Goal: Information Seeking & Learning: Find specific fact

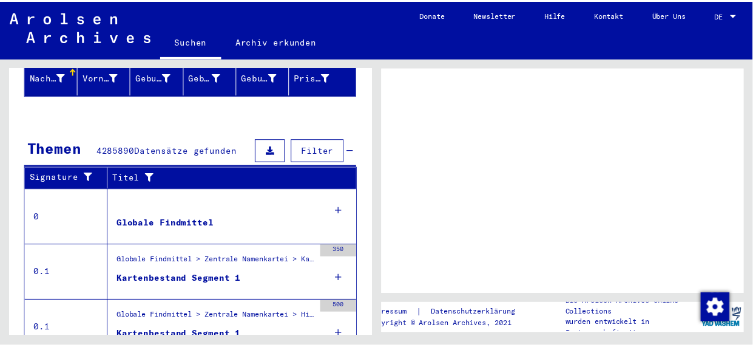
scroll to position [202, 0]
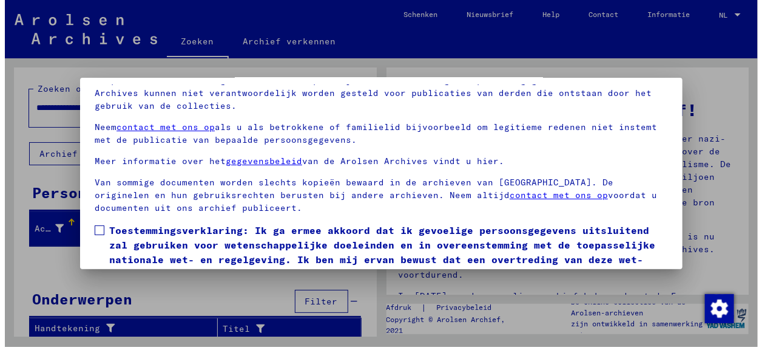
scroll to position [95, 0]
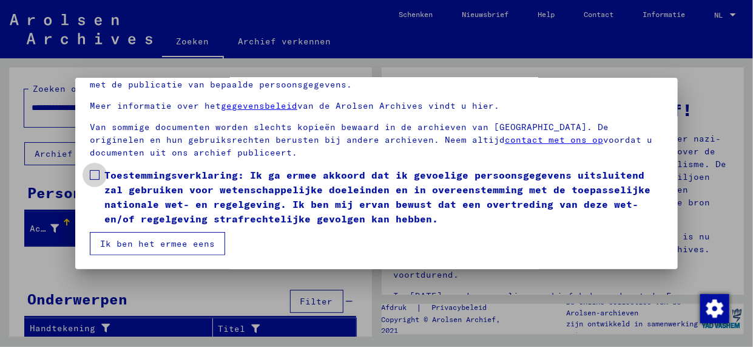
click at [93, 173] on span at bounding box center [95, 175] width 10 height 10
click at [146, 244] on button "Ik ben het ermee eens" at bounding box center [157, 243] width 135 height 23
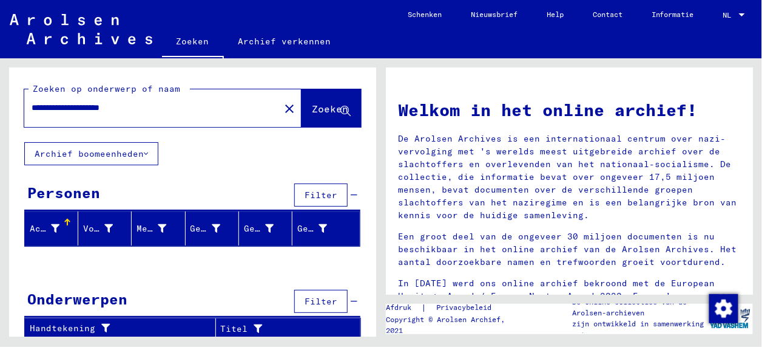
scroll to position [1, 0]
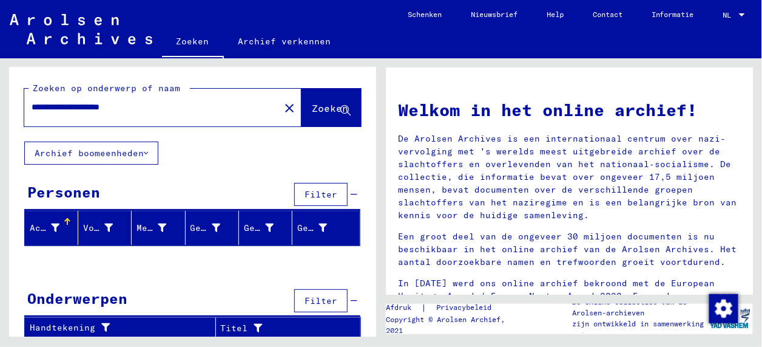
click at [312, 108] on span "Zoeken" at bounding box center [330, 108] width 36 height 12
click at [167, 107] on input "**********" at bounding box center [149, 107] width 234 height 13
click at [212, 110] on input "**********" at bounding box center [149, 107] width 234 height 13
type input "**********"
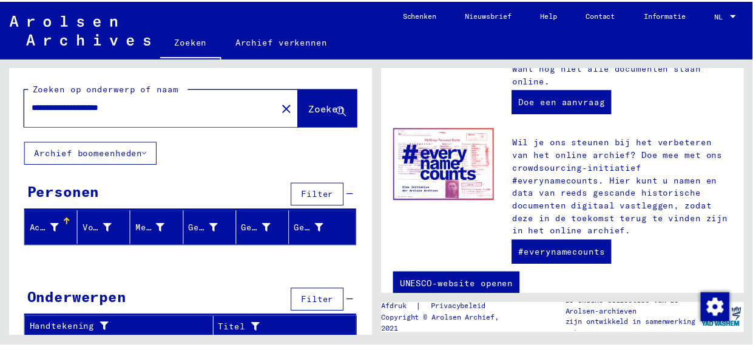
scroll to position [595, 0]
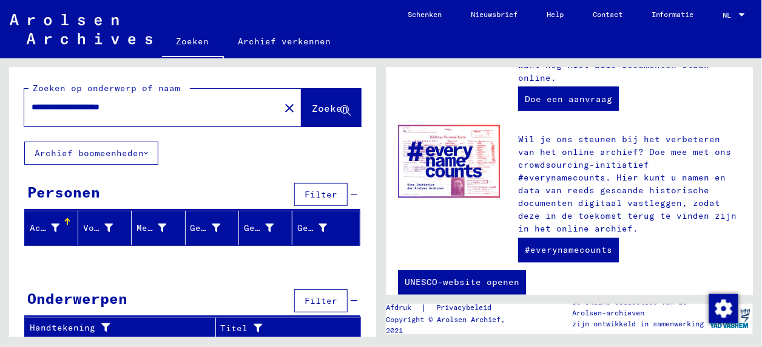
click at [60, 152] on font "Archief boomeenheden" at bounding box center [89, 152] width 109 height 11
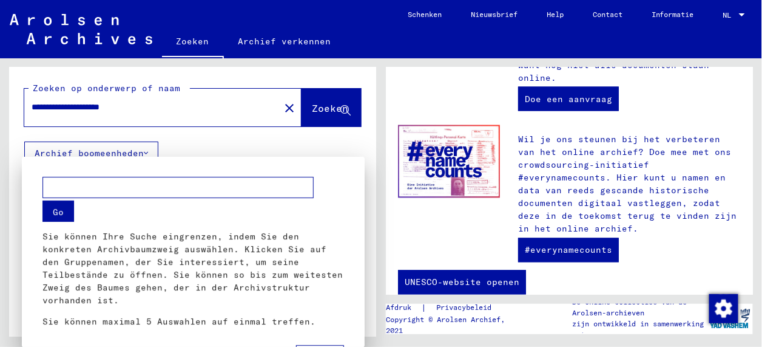
scroll to position [608, 0]
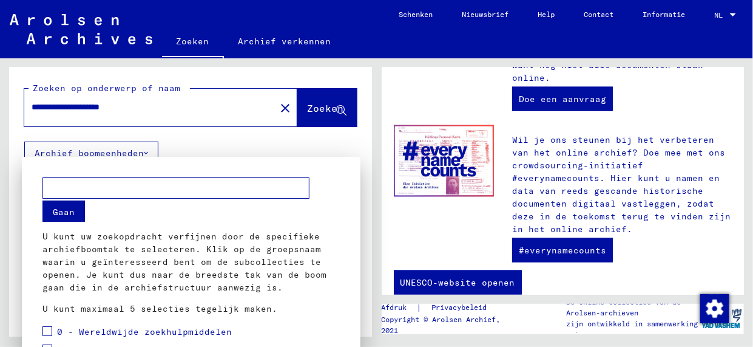
click at [63, 189] on input "text" at bounding box center [175, 187] width 267 height 21
click at [191, 41] on div at bounding box center [376, 173] width 753 height 347
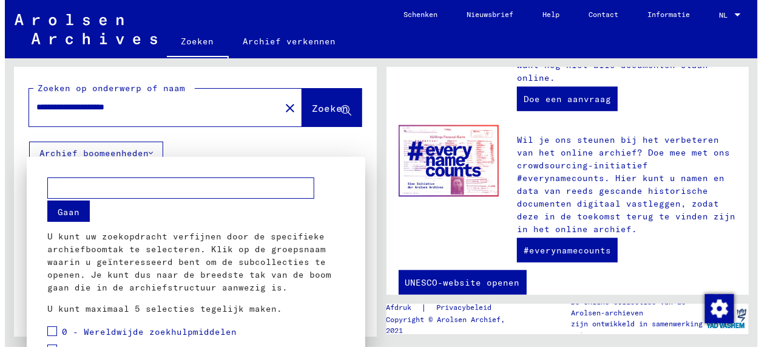
scroll to position [595, 0]
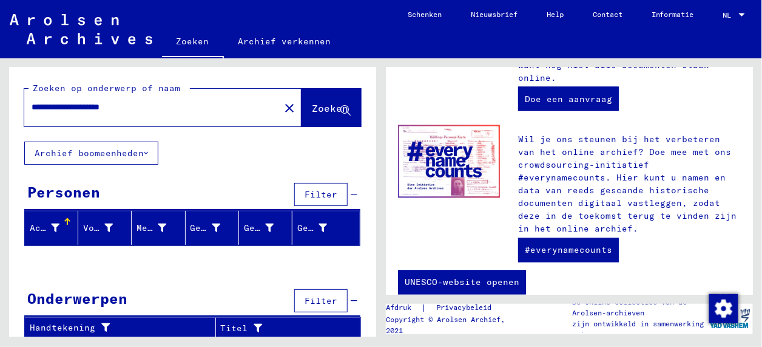
click at [181, 38] on link "Zoeken" at bounding box center [193, 43] width 62 height 32
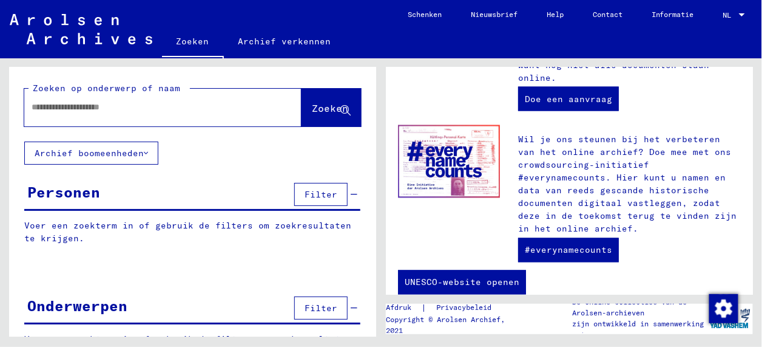
click at [275, 38] on link "Archief verkennen" at bounding box center [285, 41] width 122 height 29
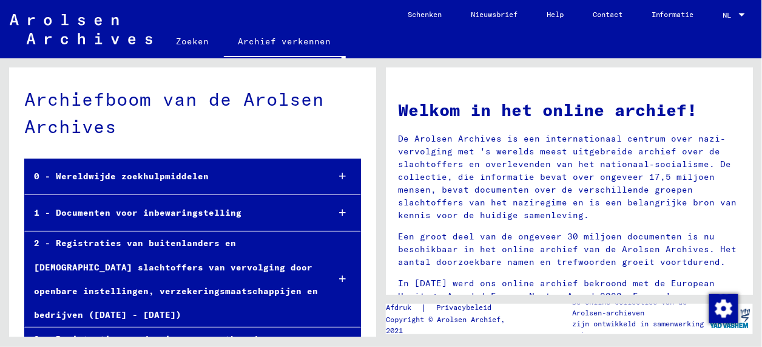
click at [199, 39] on link "Zoeken" at bounding box center [193, 41] width 62 height 29
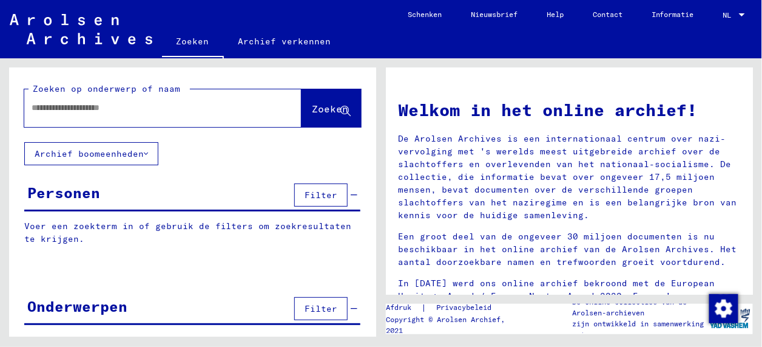
click at [106, 107] on input "text" at bounding box center [149, 107] width 234 height 13
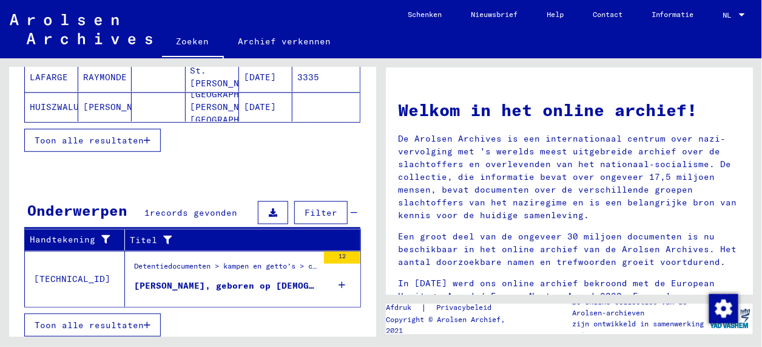
scroll to position [215, 0]
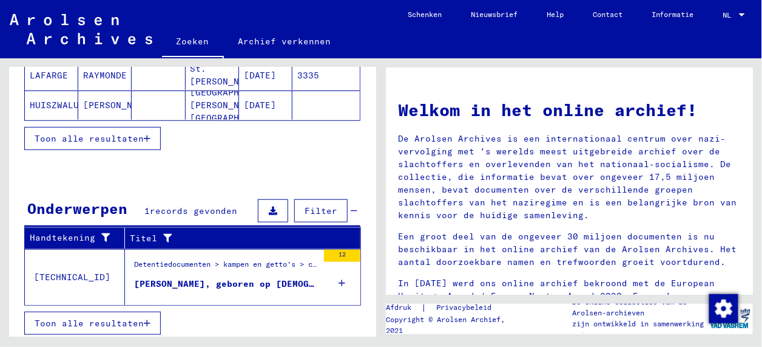
click at [114, 320] on span "Toon alle resultaten" at bounding box center [89, 322] width 109 height 11
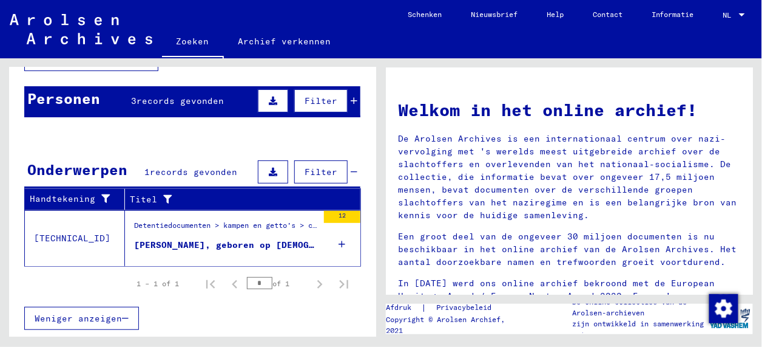
scroll to position [91, 0]
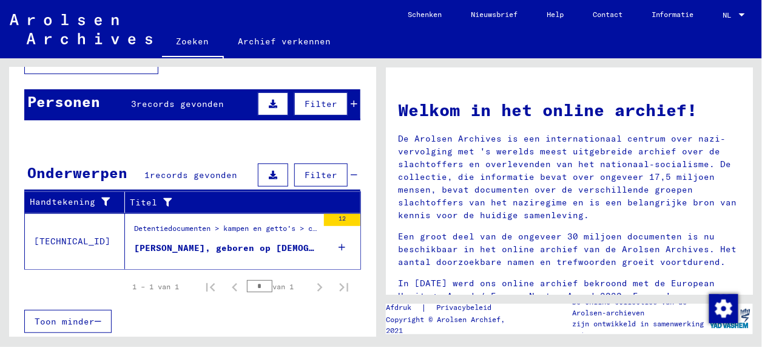
click at [164, 245] on div "[PERSON_NAME], geboren op [DEMOGRAPHIC_DATA], geboren in [GEOGRAPHIC_DATA][PERS…" at bounding box center [226, 248] width 184 height 13
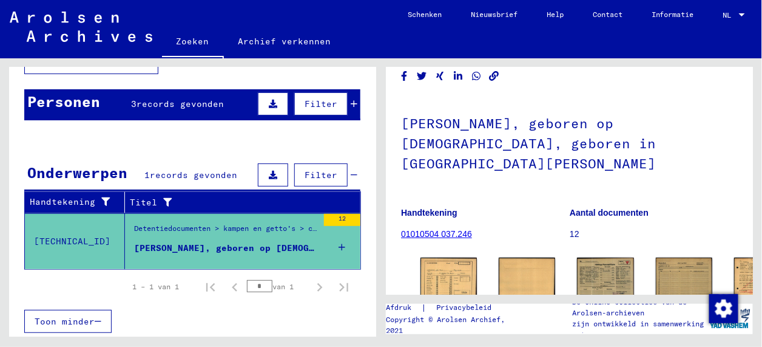
scroll to position [121, 0]
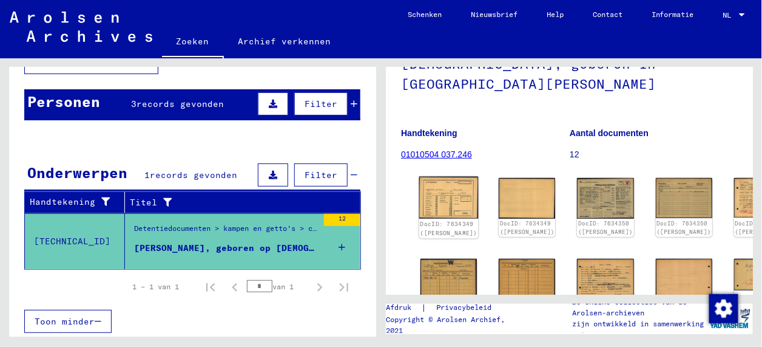
click at [430, 193] on img at bounding box center [448, 198] width 59 height 42
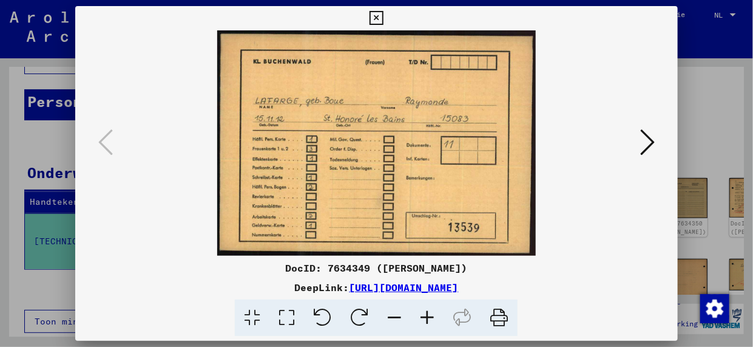
click at [649, 138] on icon at bounding box center [647, 141] width 15 height 29
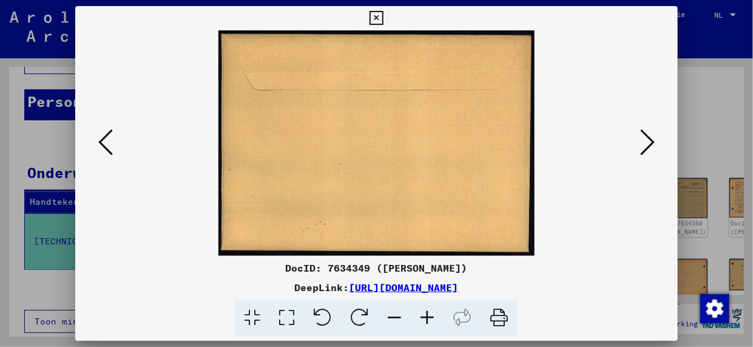
click at [649, 138] on icon at bounding box center [647, 141] width 15 height 29
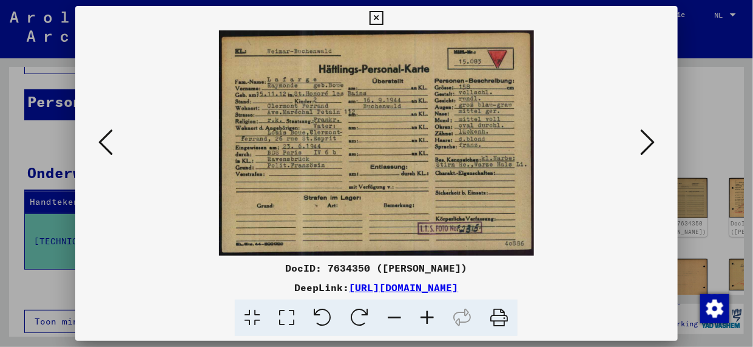
click at [649, 139] on icon at bounding box center [647, 141] width 15 height 29
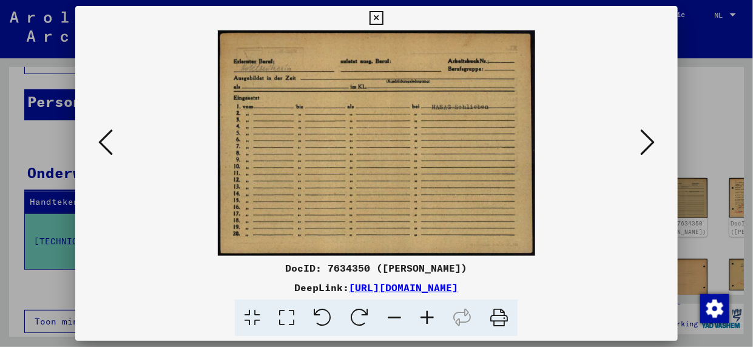
click at [649, 139] on icon at bounding box center [647, 141] width 15 height 29
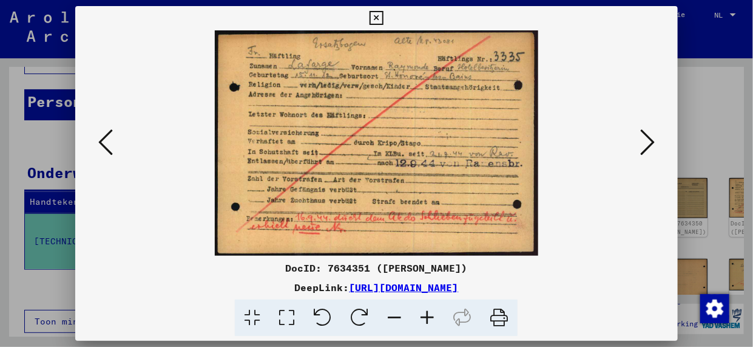
click at [649, 139] on icon at bounding box center [647, 141] width 15 height 29
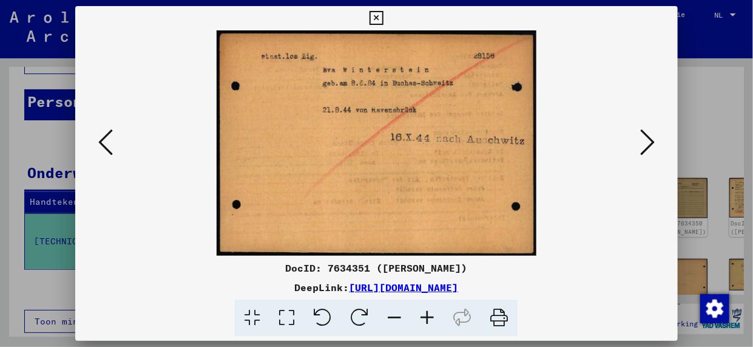
click at [649, 139] on icon at bounding box center [647, 141] width 15 height 29
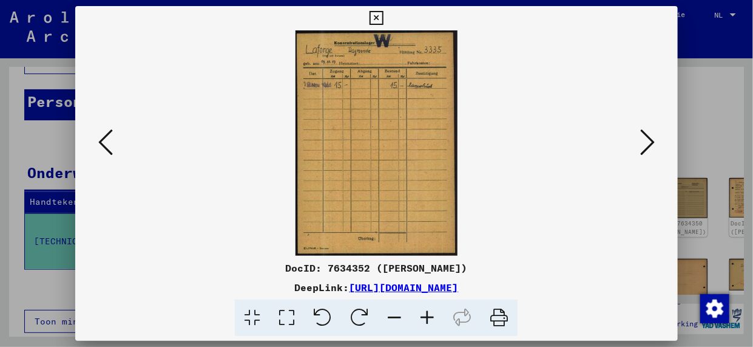
click at [649, 139] on icon at bounding box center [647, 141] width 15 height 29
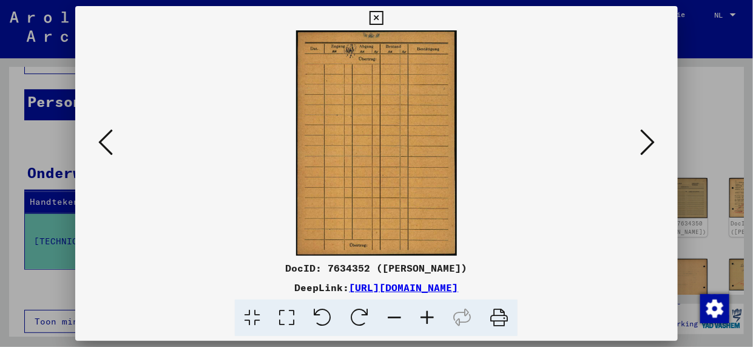
click at [649, 139] on icon at bounding box center [647, 141] width 15 height 29
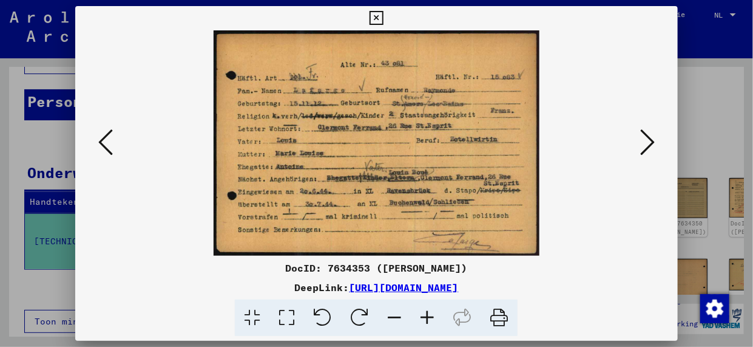
click at [649, 141] on icon at bounding box center [647, 141] width 15 height 29
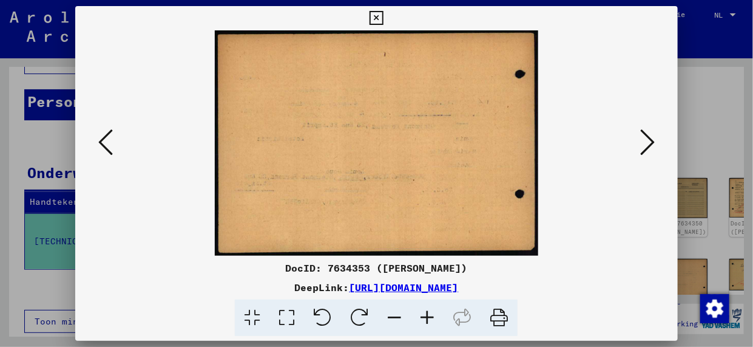
click at [649, 141] on icon at bounding box center [647, 141] width 15 height 29
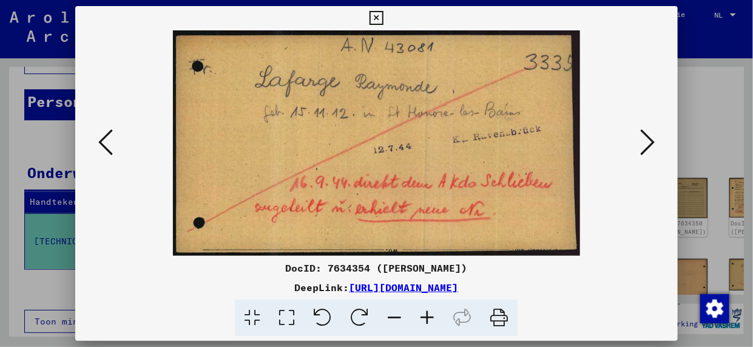
click at [649, 141] on icon at bounding box center [647, 141] width 15 height 29
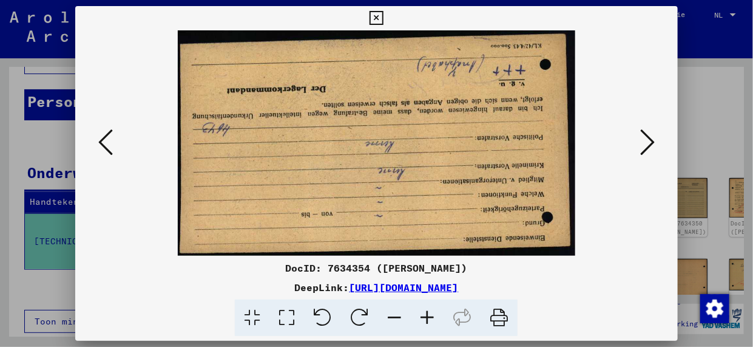
click at [649, 141] on icon at bounding box center [647, 141] width 15 height 29
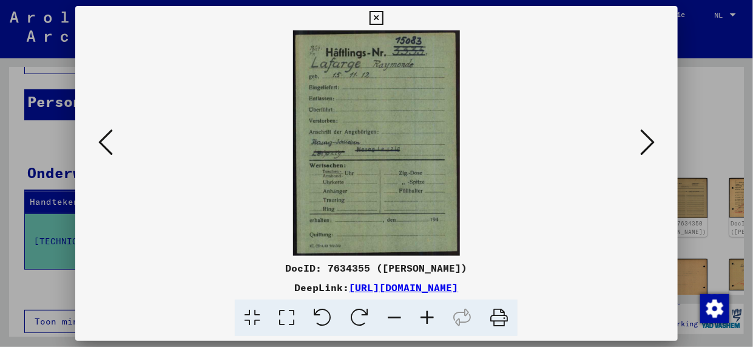
click at [649, 141] on icon at bounding box center [647, 141] width 15 height 29
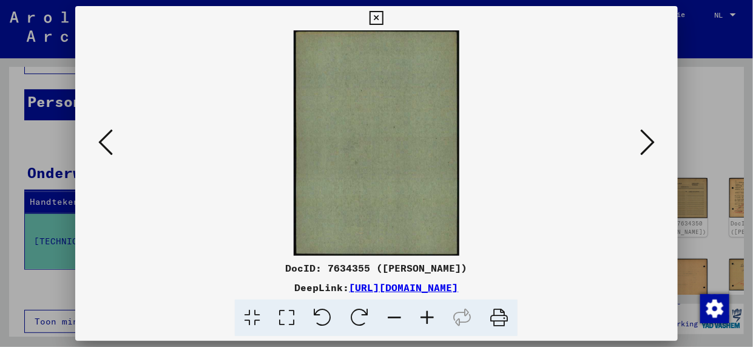
click at [649, 141] on icon at bounding box center [647, 141] width 15 height 29
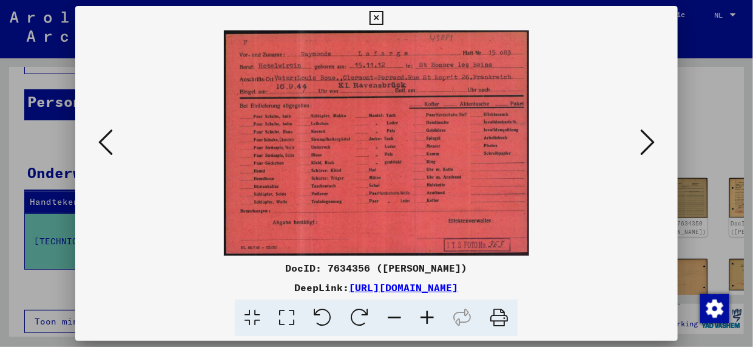
click at [651, 138] on icon at bounding box center [647, 141] width 15 height 29
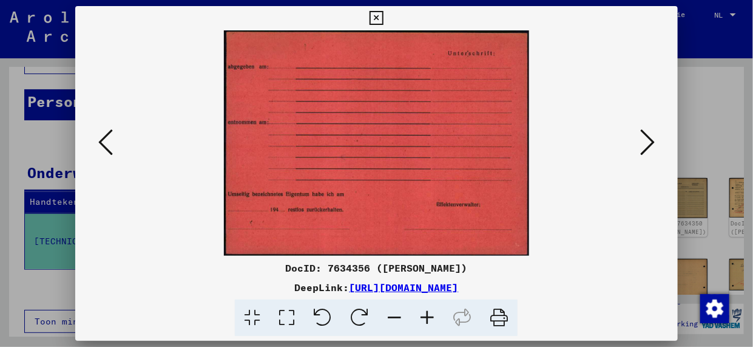
click at [651, 138] on icon at bounding box center [647, 141] width 15 height 29
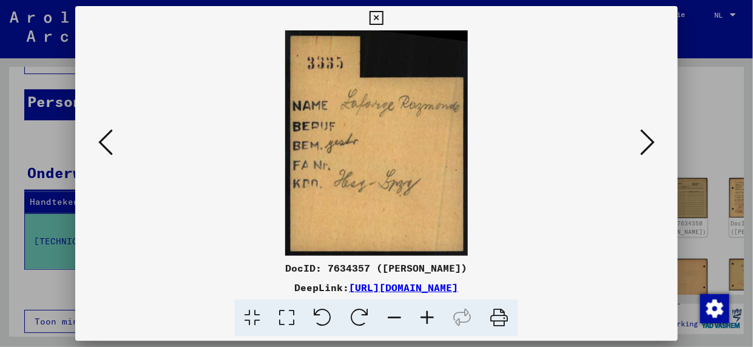
click at [651, 137] on icon at bounding box center [647, 141] width 15 height 29
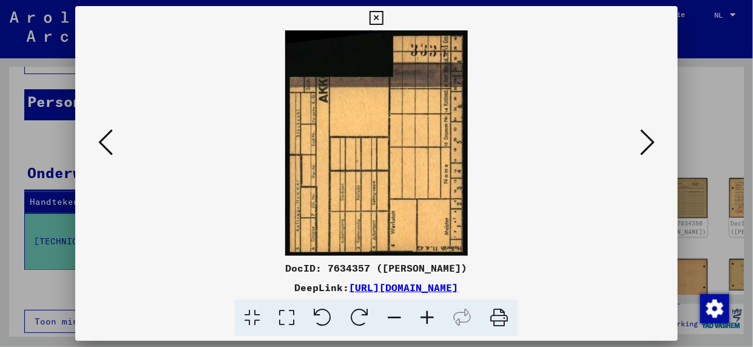
click at [651, 137] on icon at bounding box center [647, 141] width 15 height 29
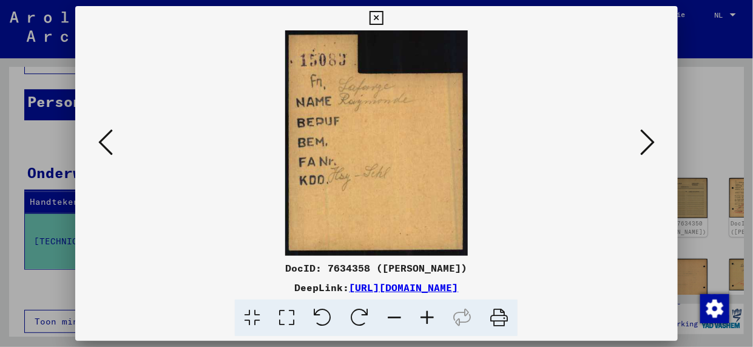
click at [651, 137] on icon at bounding box center [647, 141] width 15 height 29
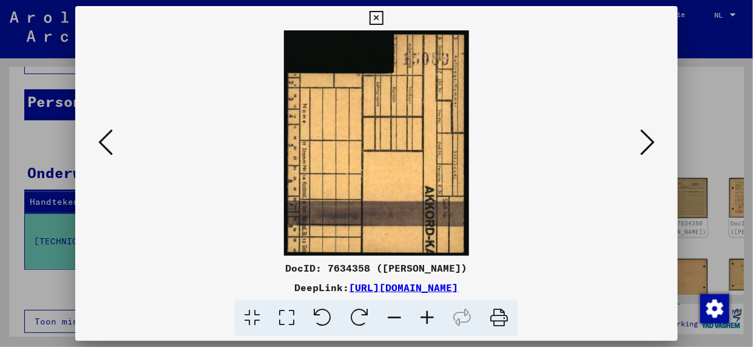
click at [651, 136] on icon at bounding box center [647, 141] width 15 height 29
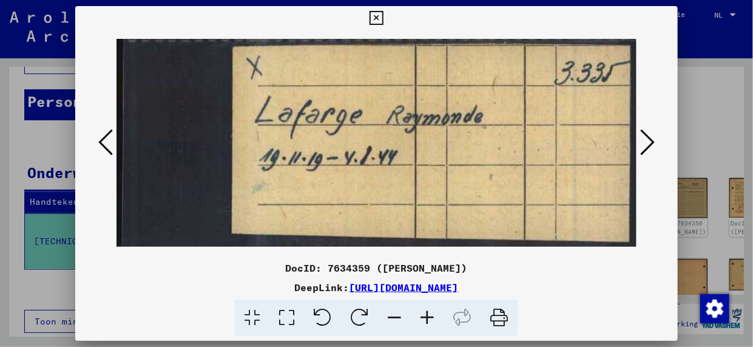
click at [651, 136] on icon at bounding box center [647, 141] width 15 height 29
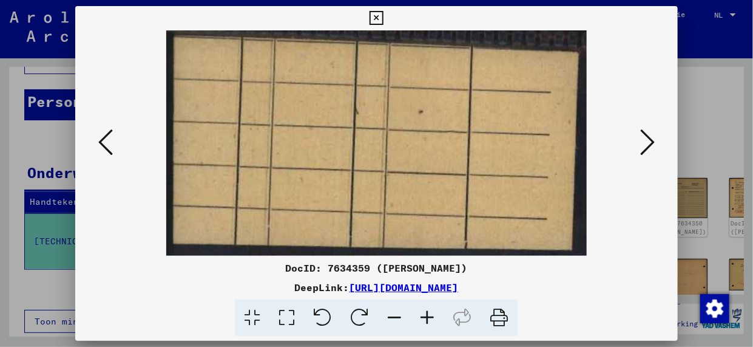
click at [651, 136] on icon at bounding box center [647, 141] width 15 height 29
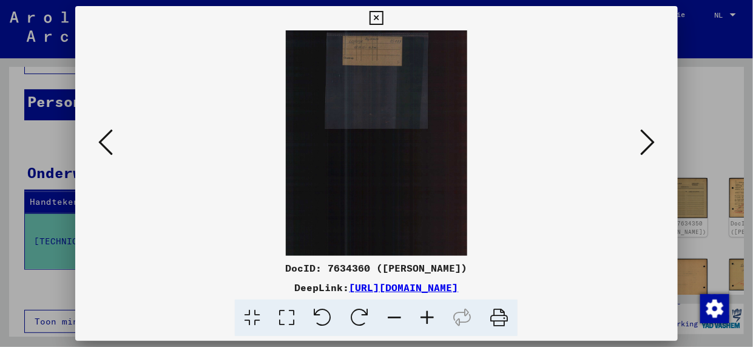
click at [651, 136] on icon at bounding box center [647, 141] width 15 height 29
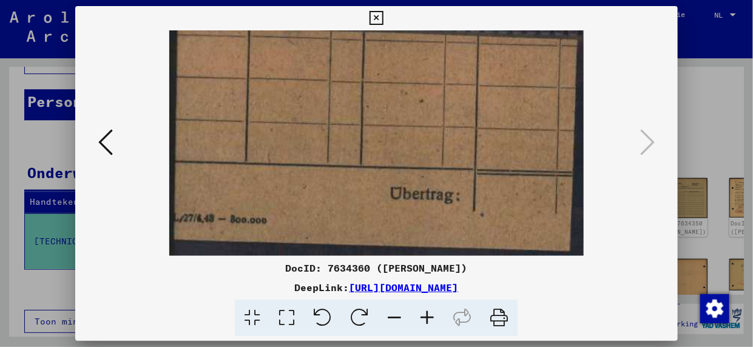
click at [379, 15] on icon at bounding box center [377, 18] width 14 height 15
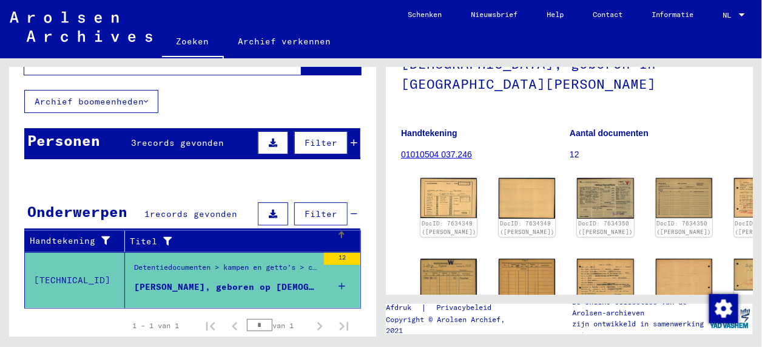
scroll to position [0, 0]
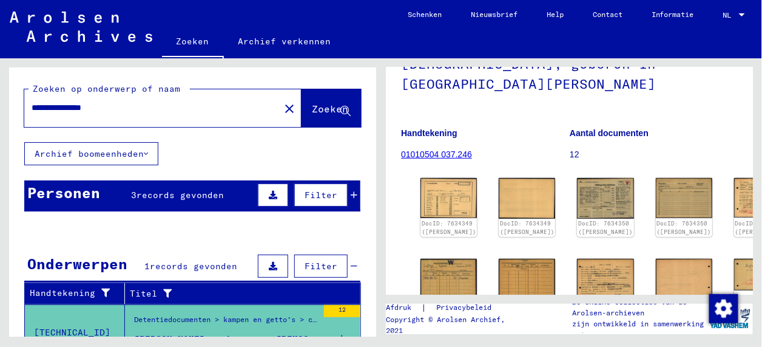
click at [152, 194] on span "records gevonden" at bounding box center [180, 194] width 87 height 11
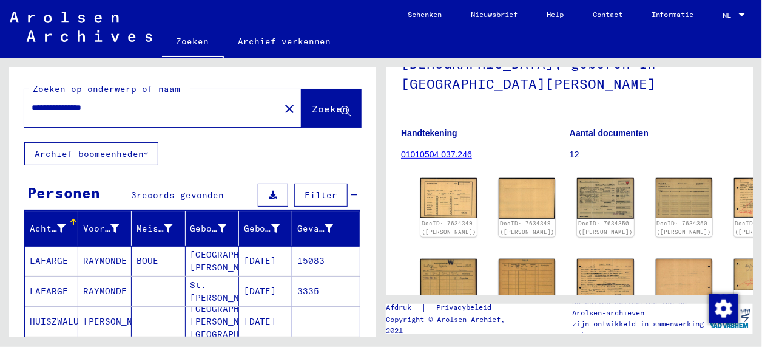
drag, startPoint x: 134, startPoint y: 109, endPoint x: -2, endPoint y: 109, distance: 135.9
click at [0, 109] on html "**********" at bounding box center [381, 173] width 762 height 347
type input "**********"
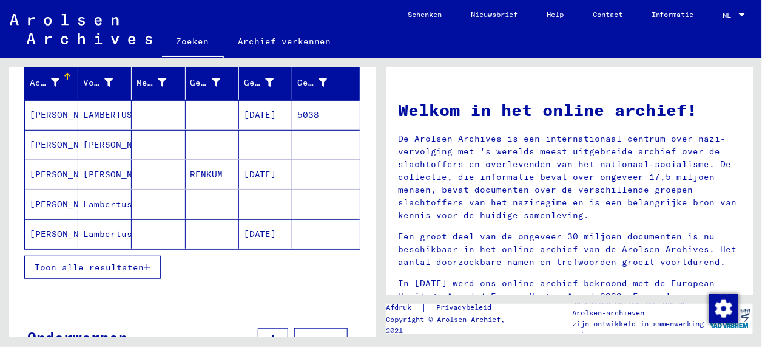
scroll to position [161, 0]
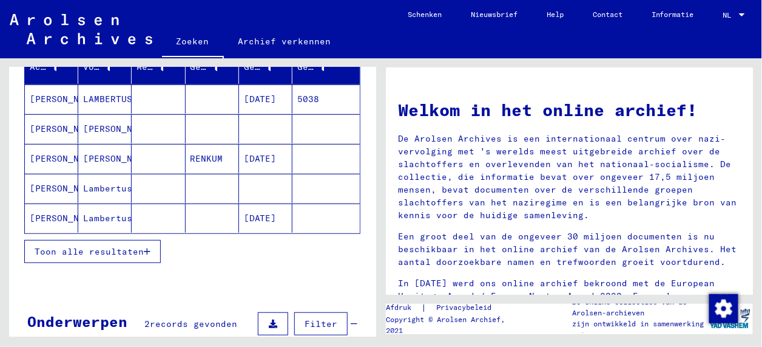
click at [118, 251] on span "Toon alle resultaten" at bounding box center [89, 251] width 109 height 11
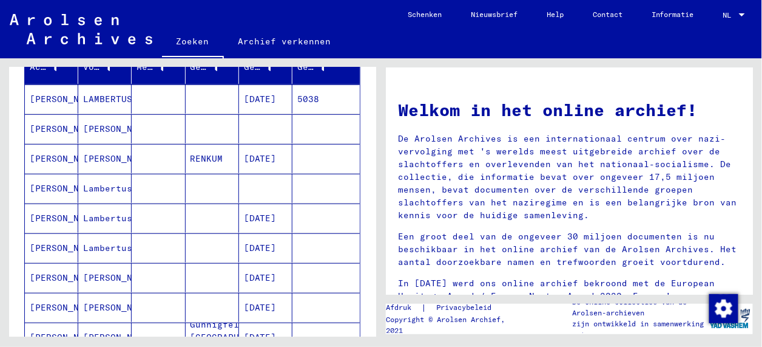
click at [53, 268] on mat-cell "[PERSON_NAME]" at bounding box center [51, 277] width 53 height 29
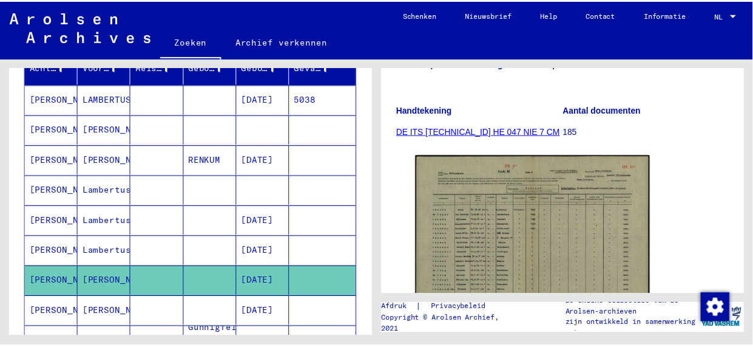
scroll to position [161, 0]
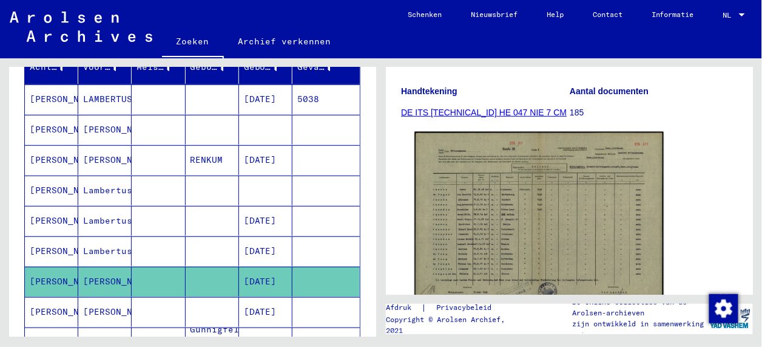
click at [512, 219] on img at bounding box center [539, 220] width 249 height 177
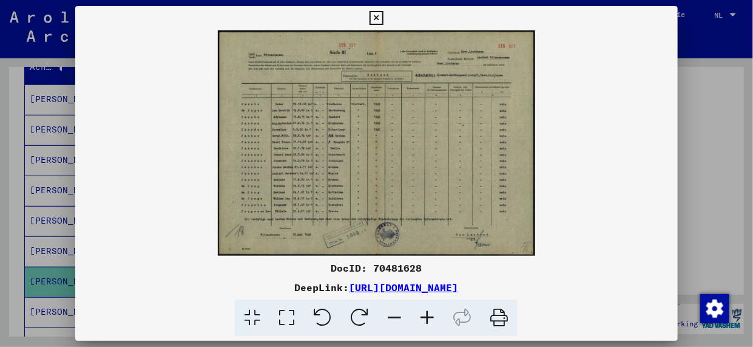
click at [420, 316] on icon at bounding box center [427, 317] width 33 height 37
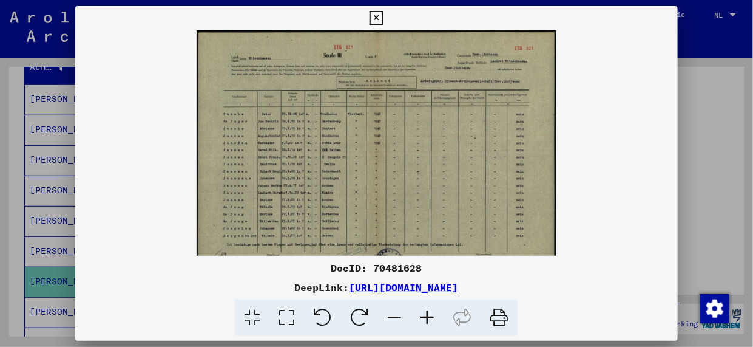
click at [421, 316] on icon at bounding box center [427, 317] width 33 height 37
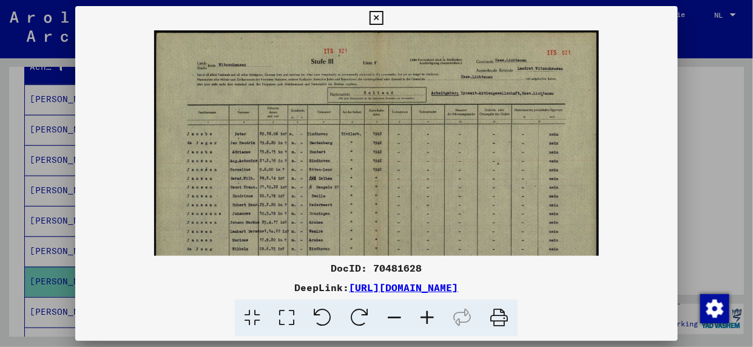
click at [421, 316] on icon at bounding box center [427, 317] width 33 height 37
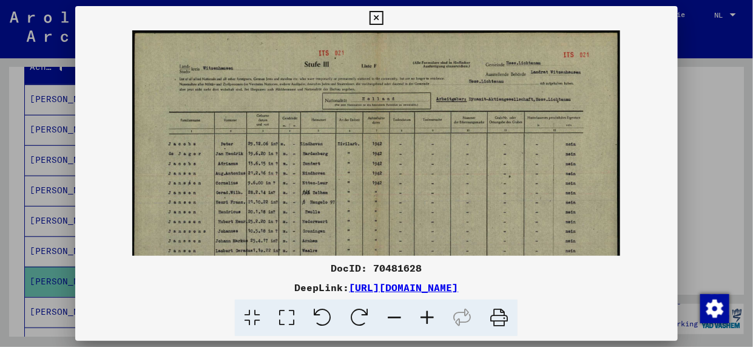
click at [421, 316] on icon at bounding box center [427, 317] width 33 height 37
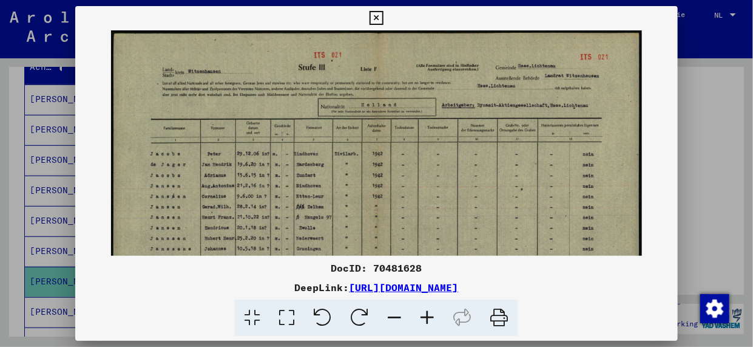
click at [421, 316] on icon at bounding box center [427, 317] width 33 height 37
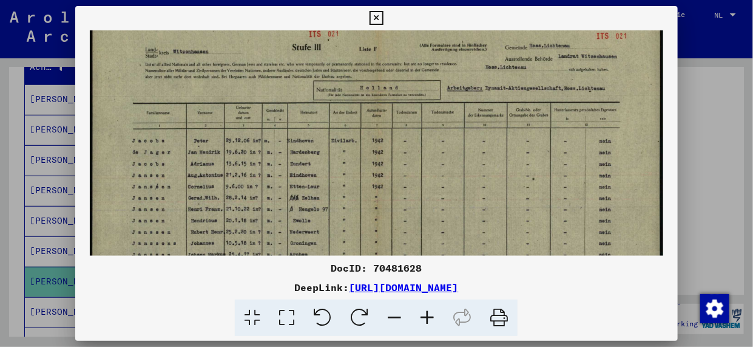
scroll to position [24, 0]
drag, startPoint x: 263, startPoint y: 205, endPoint x: 263, endPoint y: 185, distance: 20.0
click at [263, 185] on img at bounding box center [377, 209] width 574 height 407
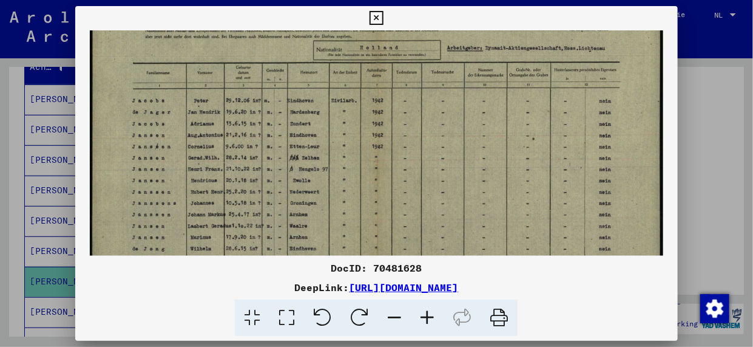
scroll to position [70, 0]
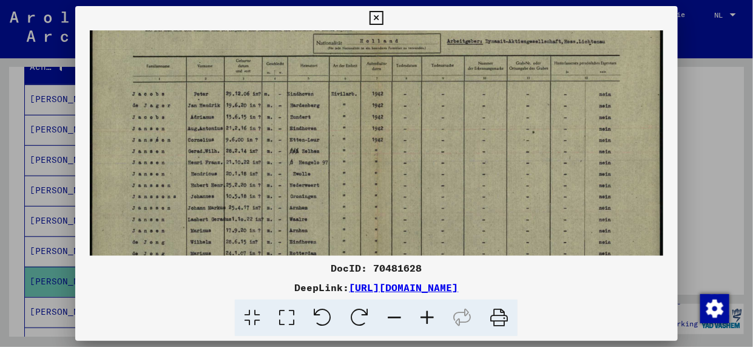
drag, startPoint x: 261, startPoint y: 214, endPoint x: 261, endPoint y: 171, distance: 43.1
click at [261, 171] on img at bounding box center [377, 164] width 574 height 407
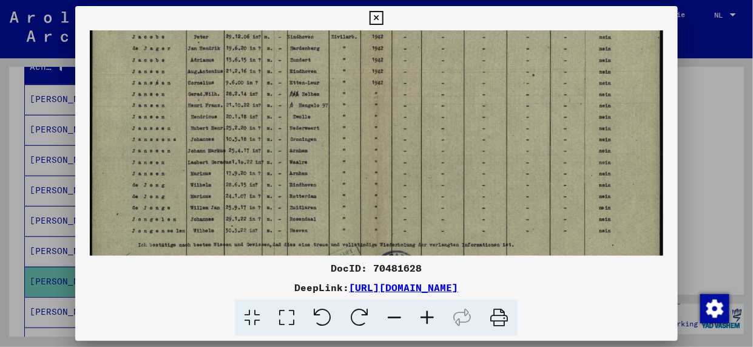
scroll to position [128, 0]
drag, startPoint x: 251, startPoint y: 224, endPoint x: 256, endPoint y: 171, distance: 53.6
click at [256, 171] on img at bounding box center [377, 105] width 574 height 407
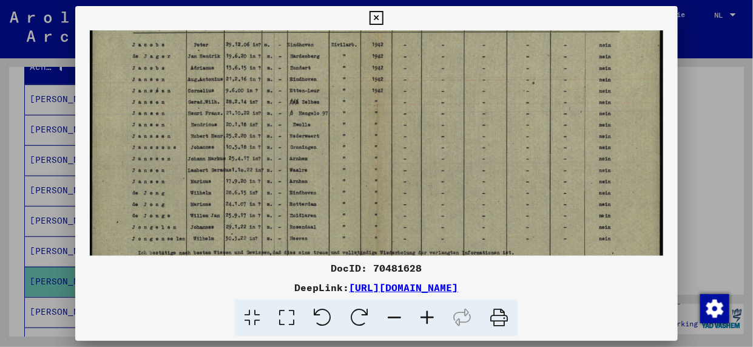
scroll to position [117, 0]
drag, startPoint x: 251, startPoint y: 135, endPoint x: 251, endPoint y: 144, distance: 9.7
click at [251, 144] on img at bounding box center [377, 117] width 574 height 407
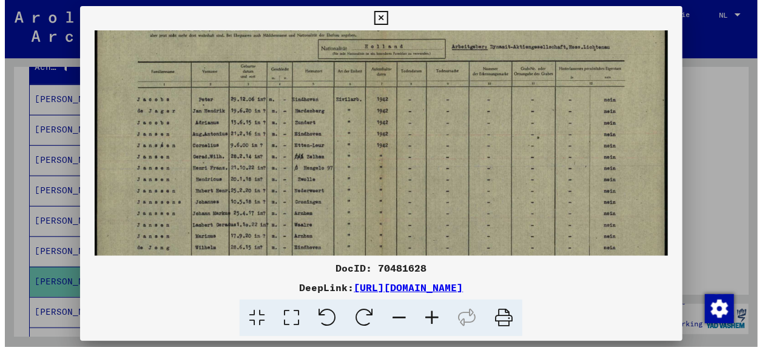
scroll to position [61, 0]
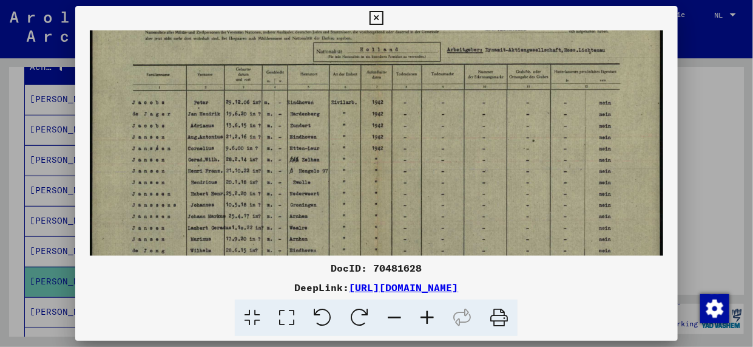
drag, startPoint x: 248, startPoint y: 122, endPoint x: 248, endPoint y: 174, distance: 52.2
click at [248, 174] on img at bounding box center [377, 172] width 574 height 407
click at [374, 15] on icon at bounding box center [377, 18] width 14 height 15
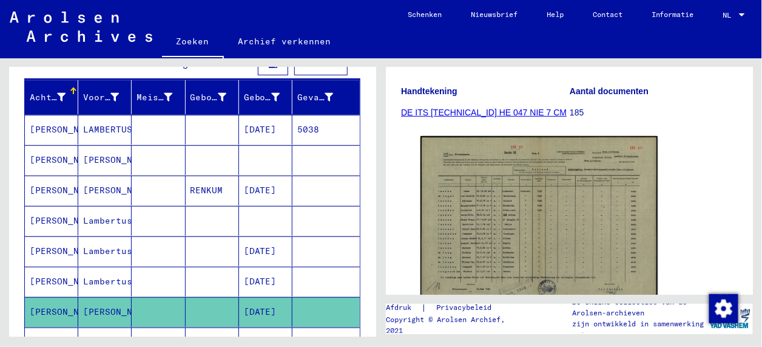
scroll to position [81, 0]
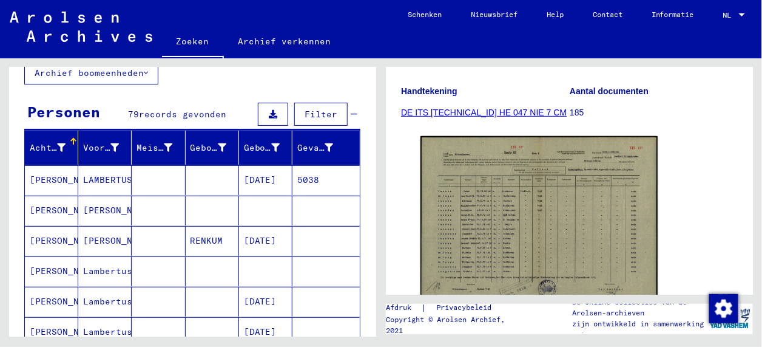
click at [44, 210] on mat-cell "[PERSON_NAME]" at bounding box center [51, 210] width 53 height 30
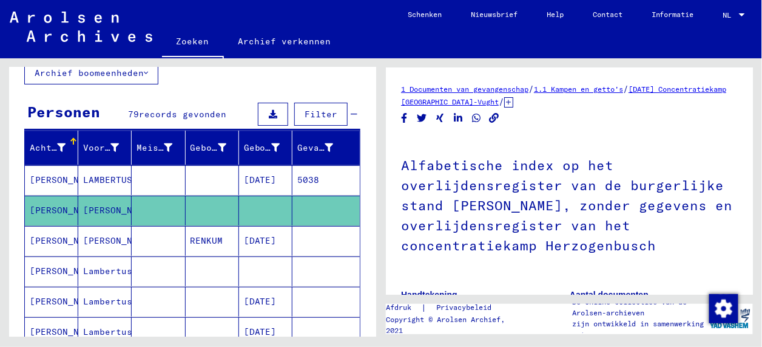
click at [38, 262] on mat-cell "[PERSON_NAME]" at bounding box center [51, 271] width 53 height 30
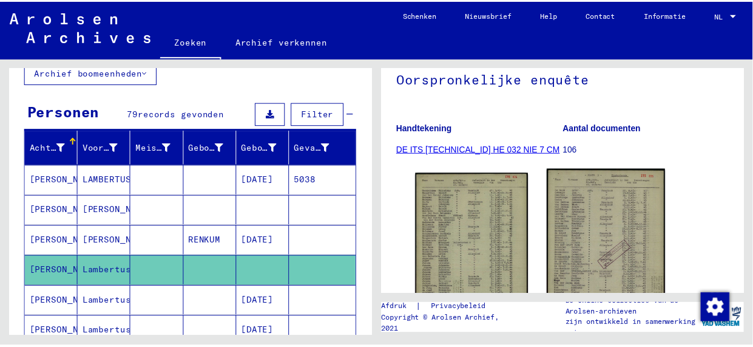
scroll to position [161, 0]
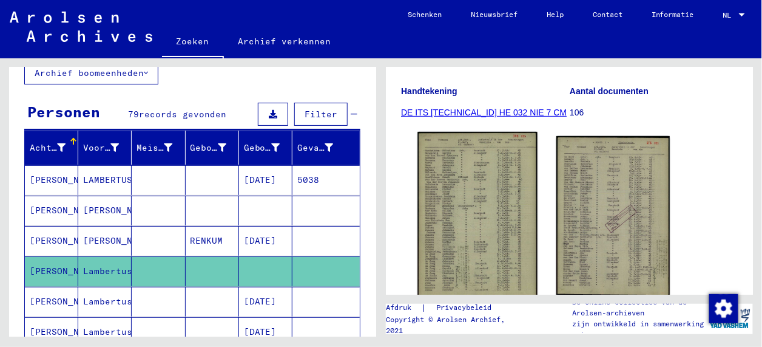
click at [482, 210] on img at bounding box center [478, 215] width 120 height 167
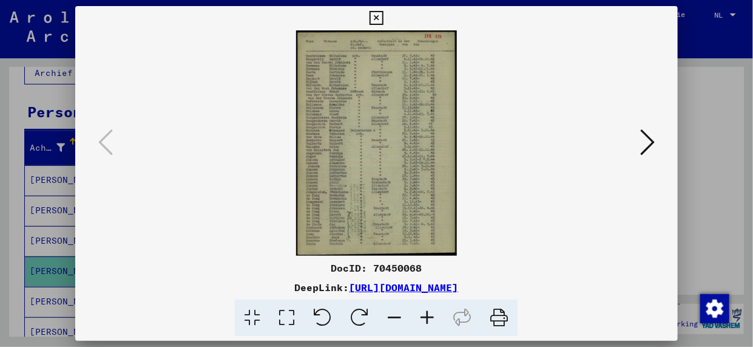
click at [424, 314] on icon at bounding box center [427, 317] width 33 height 37
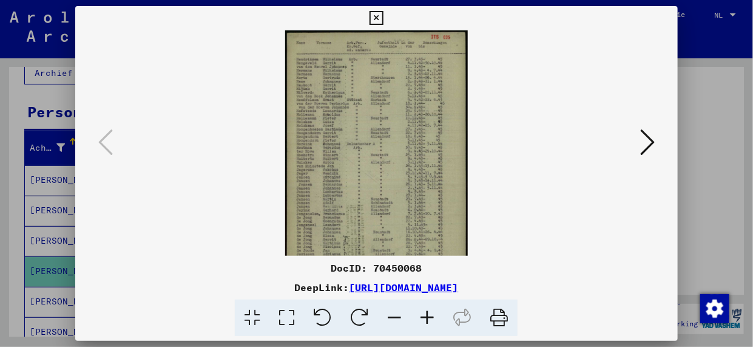
click at [424, 314] on icon at bounding box center [427, 317] width 33 height 37
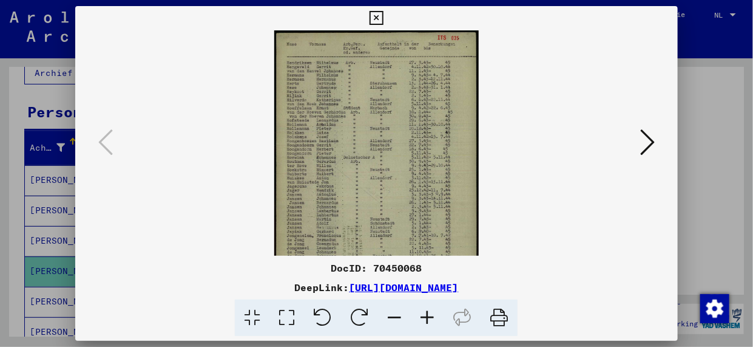
click at [424, 314] on icon at bounding box center [427, 317] width 33 height 37
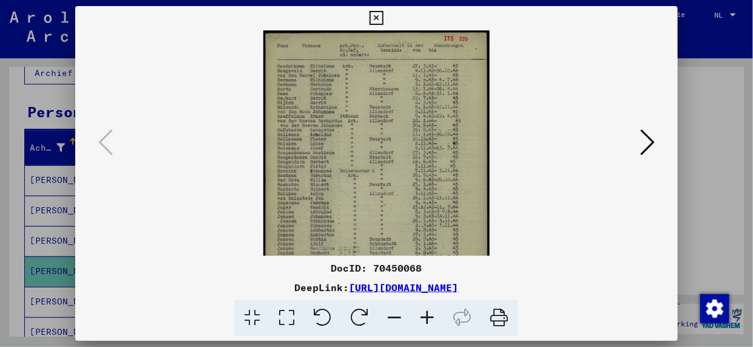
click at [424, 314] on icon at bounding box center [427, 317] width 33 height 37
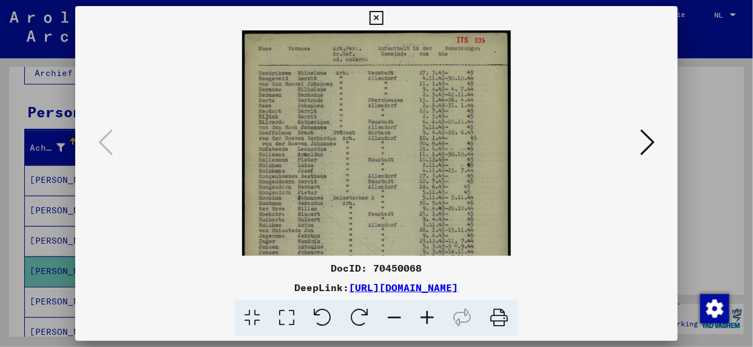
click at [424, 314] on icon at bounding box center [427, 317] width 33 height 37
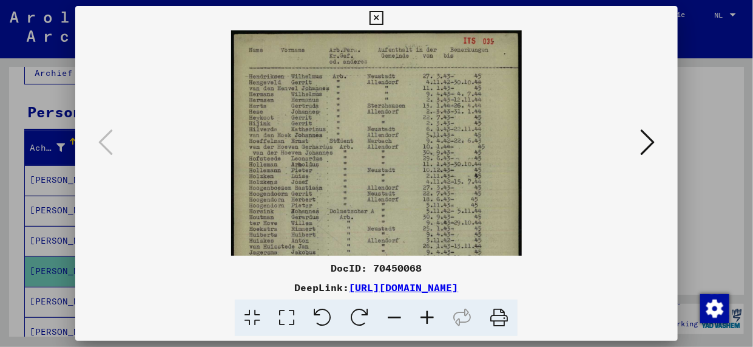
click at [424, 314] on icon at bounding box center [427, 317] width 33 height 37
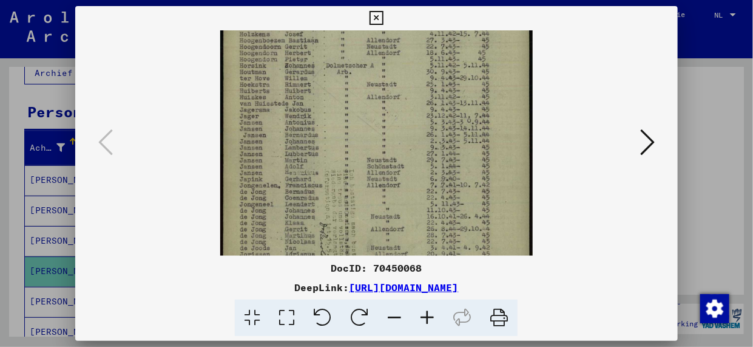
drag, startPoint x: 374, startPoint y: 198, endPoint x: 376, endPoint y: 39, distance: 159.0
click at [376, 39] on img at bounding box center [376, 90] width 313 height 438
click at [655, 143] on icon at bounding box center [647, 141] width 15 height 29
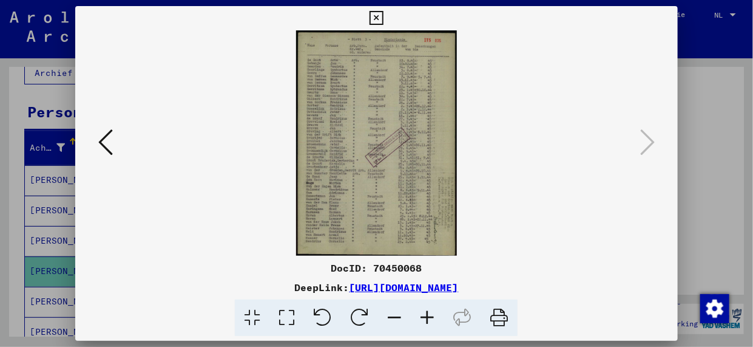
click at [429, 317] on icon at bounding box center [427, 317] width 33 height 37
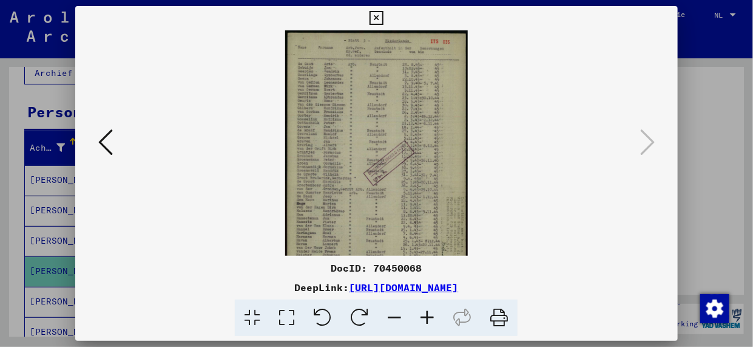
click at [429, 317] on icon at bounding box center [427, 317] width 33 height 37
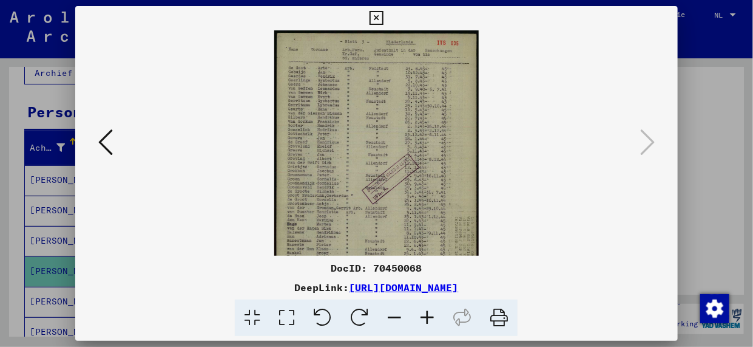
click at [429, 317] on icon at bounding box center [427, 317] width 33 height 37
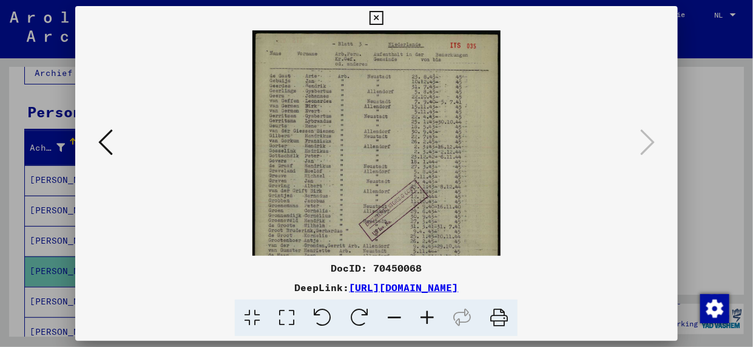
click at [428, 316] on icon at bounding box center [427, 317] width 33 height 37
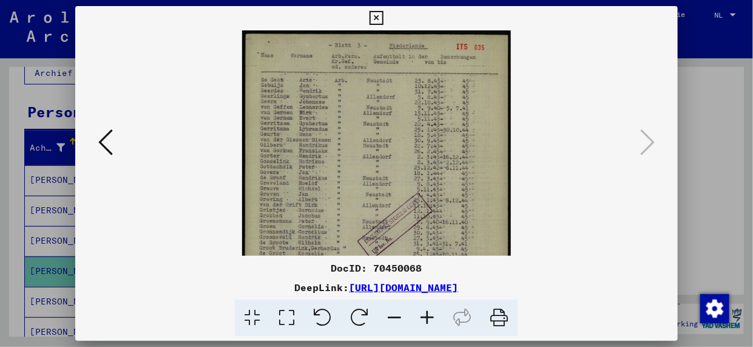
click at [428, 316] on icon at bounding box center [427, 317] width 33 height 37
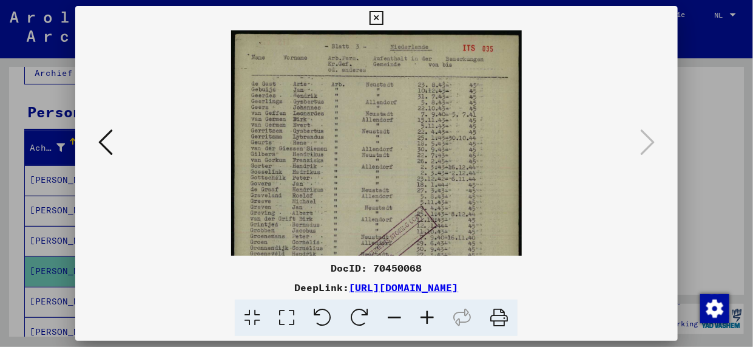
click at [428, 316] on icon at bounding box center [427, 317] width 33 height 37
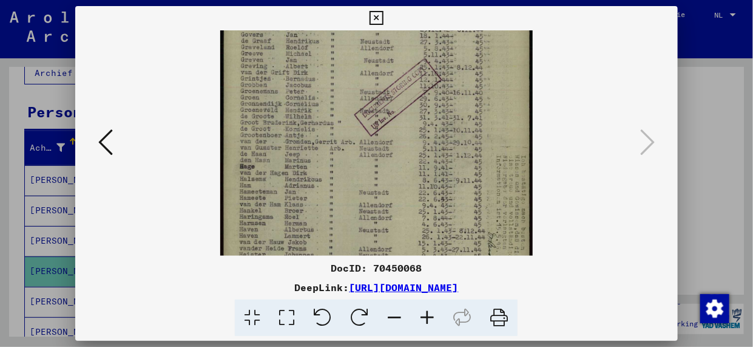
drag, startPoint x: 381, startPoint y: 219, endPoint x: 373, endPoint y: 65, distance: 154.3
click at [373, 65] on img at bounding box center [376, 89] width 313 height 438
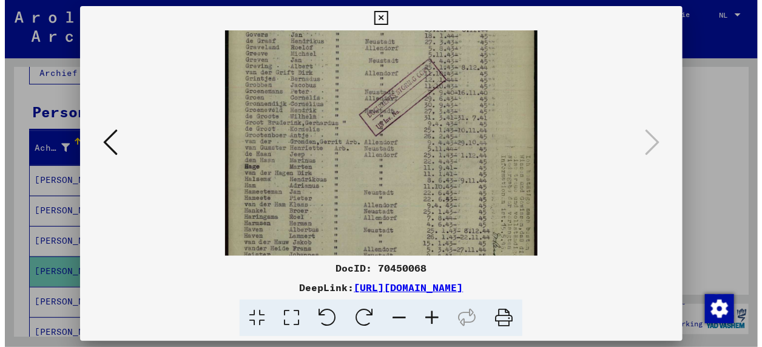
scroll to position [212, 0]
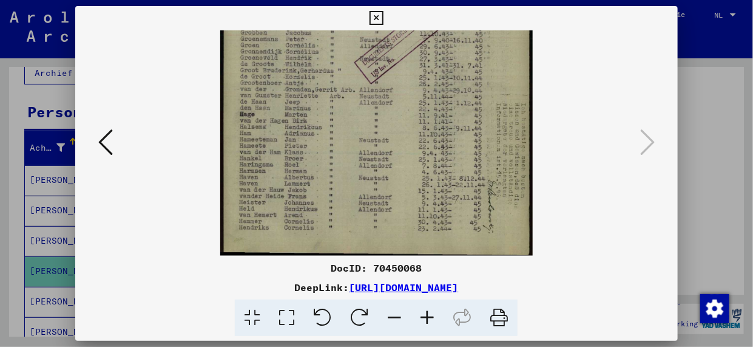
drag, startPoint x: 377, startPoint y: 192, endPoint x: 381, endPoint y: 50, distance: 142.7
click at [382, 69] on img at bounding box center [376, 37] width 313 height 438
click at [373, 12] on icon at bounding box center [377, 18] width 14 height 15
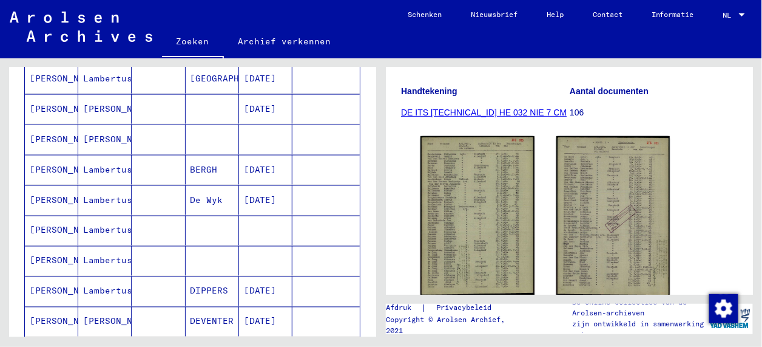
scroll to position [526, 0]
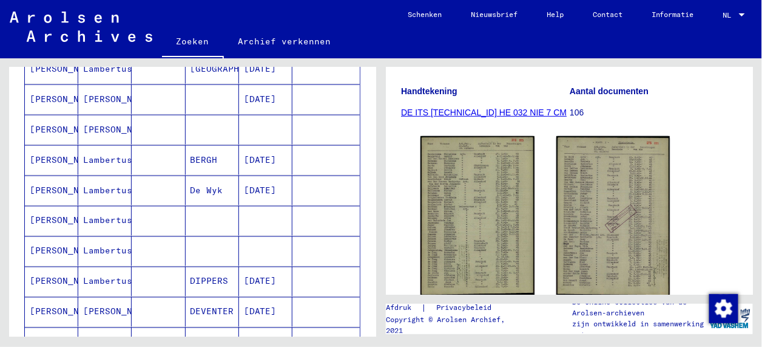
click at [44, 209] on mat-cell "[PERSON_NAME]" at bounding box center [51, 221] width 53 height 30
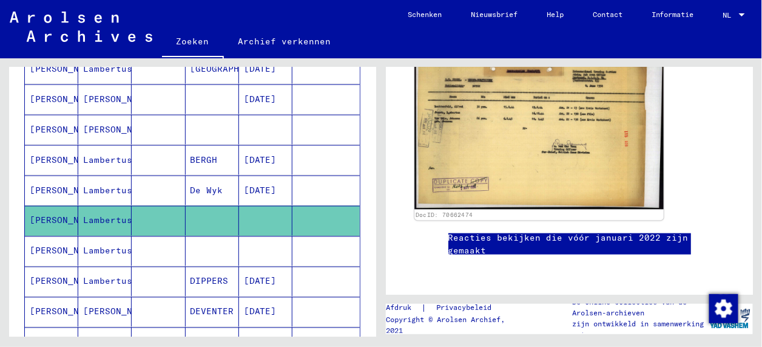
scroll to position [243, 0]
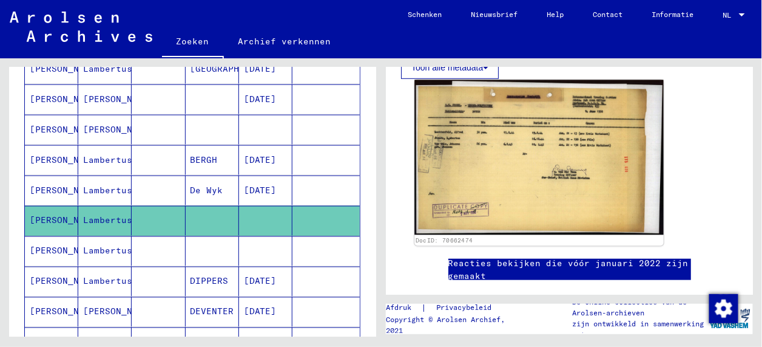
click at [529, 161] on img at bounding box center [539, 157] width 249 height 155
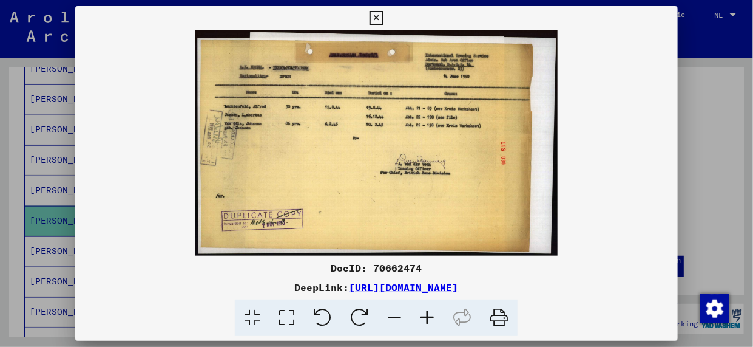
click at [425, 315] on icon at bounding box center [427, 317] width 33 height 37
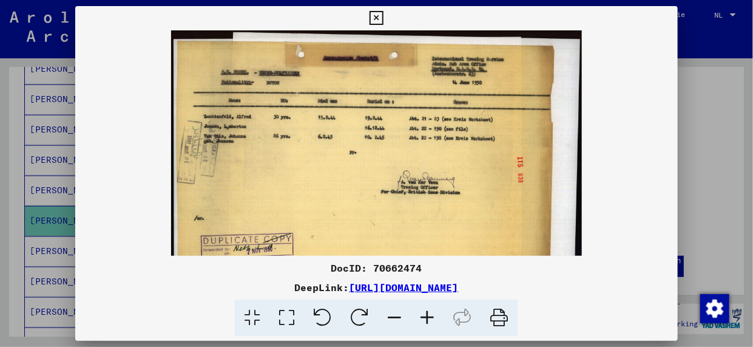
click at [426, 315] on icon at bounding box center [427, 317] width 33 height 37
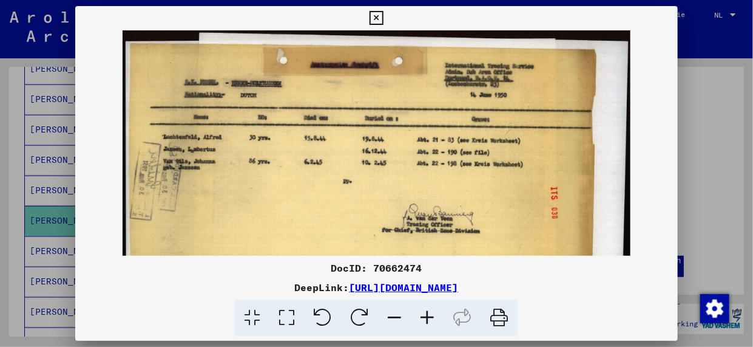
click at [426, 315] on icon at bounding box center [427, 317] width 33 height 37
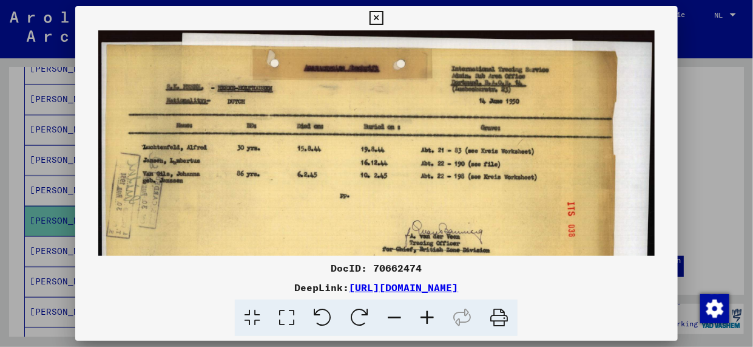
click at [426, 315] on icon at bounding box center [427, 317] width 33 height 37
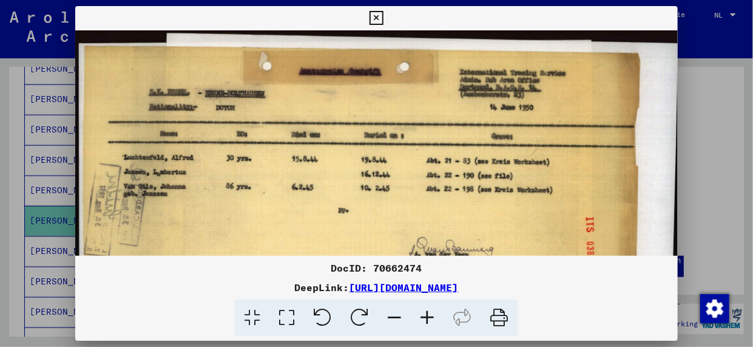
click at [381, 17] on icon at bounding box center [377, 18] width 14 height 15
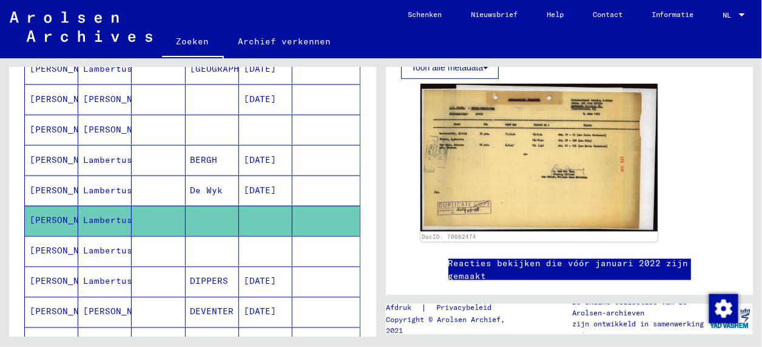
click at [41, 241] on mat-cell "[PERSON_NAME]" at bounding box center [51, 251] width 53 height 30
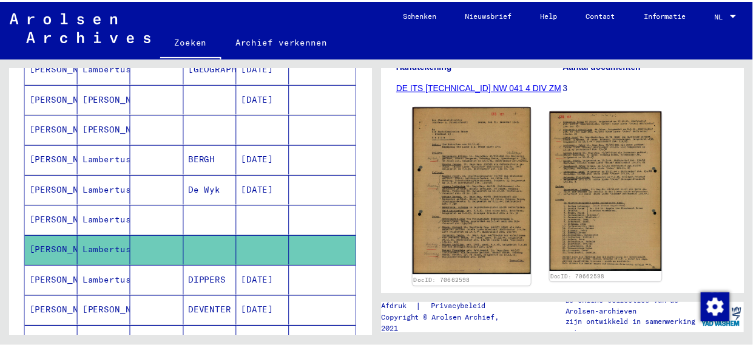
scroll to position [202, 0]
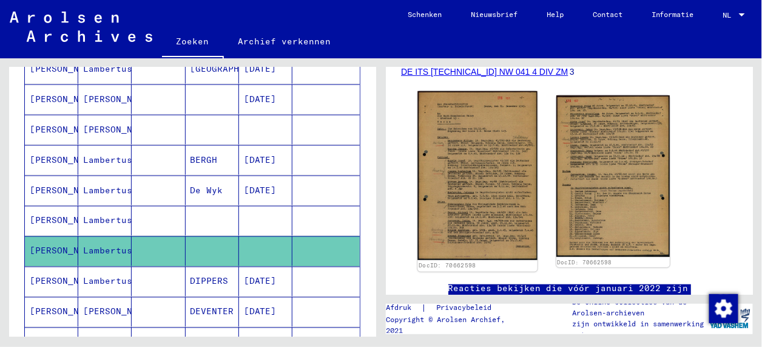
click at [477, 178] on img at bounding box center [478, 175] width 120 height 169
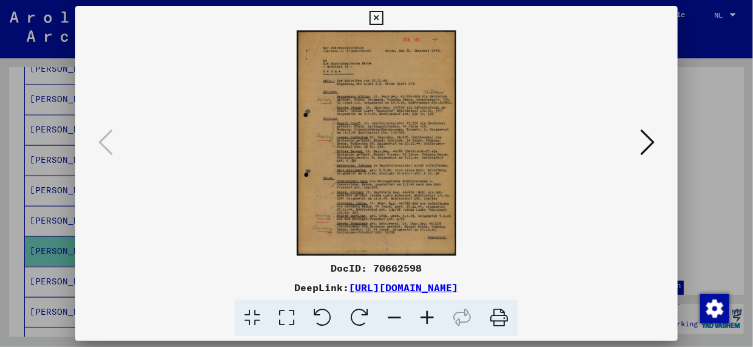
click at [424, 311] on icon at bounding box center [427, 317] width 33 height 37
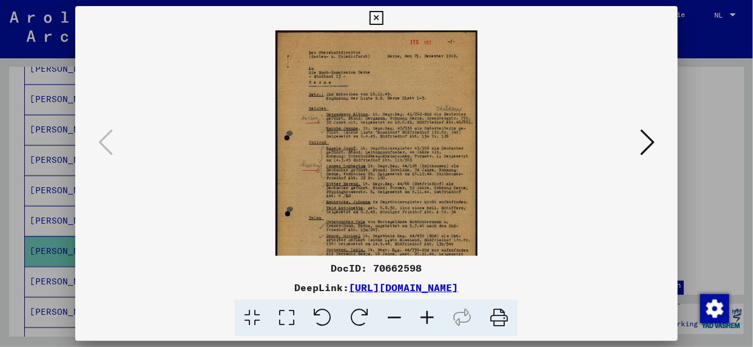
click at [424, 311] on icon at bounding box center [427, 317] width 33 height 37
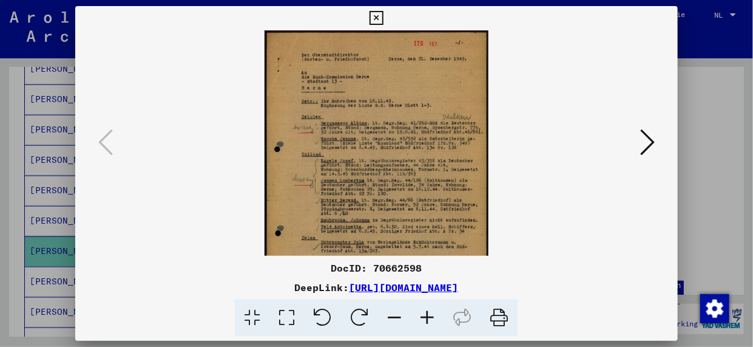
click at [424, 311] on icon at bounding box center [427, 317] width 33 height 37
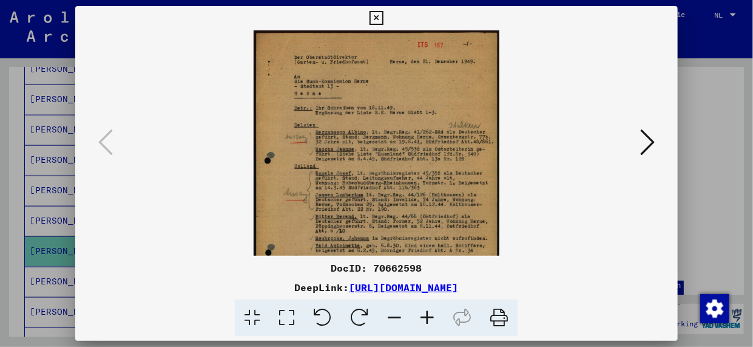
click at [424, 311] on icon at bounding box center [427, 317] width 33 height 37
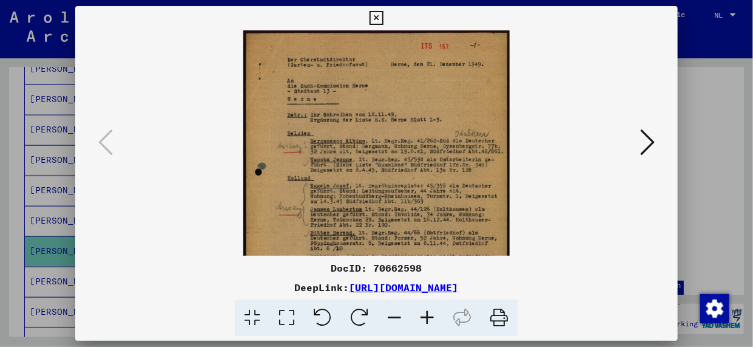
click at [424, 311] on icon at bounding box center [427, 317] width 33 height 37
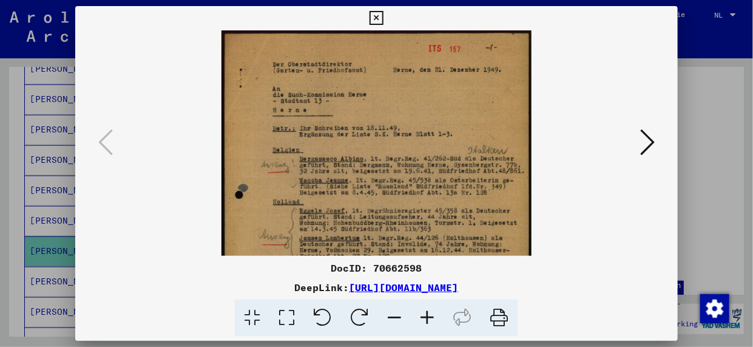
click at [424, 311] on icon at bounding box center [427, 317] width 33 height 37
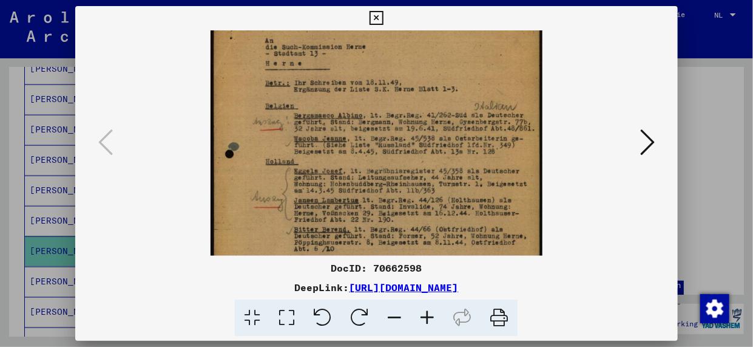
scroll to position [67, 0]
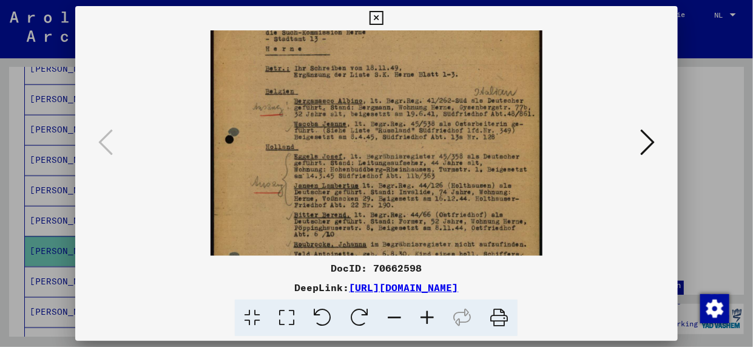
drag, startPoint x: 379, startPoint y: 209, endPoint x: 367, endPoint y: 144, distance: 66.1
click at [367, 144] on img at bounding box center [376, 198] width 331 height 468
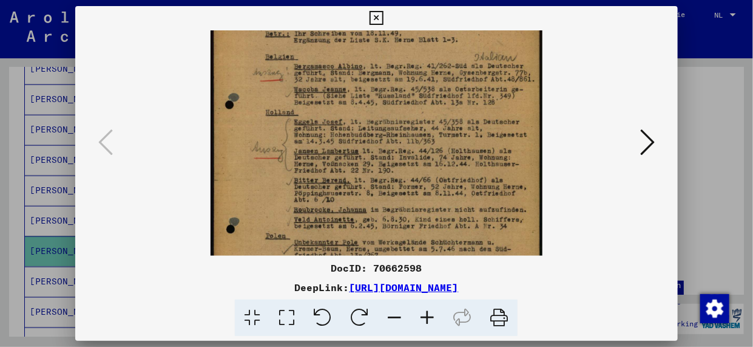
scroll to position [103, 0]
drag, startPoint x: 382, startPoint y: 206, endPoint x: 374, endPoint y: 171, distance: 36.1
click at [374, 171] on img at bounding box center [376, 161] width 331 height 468
click at [653, 142] on icon at bounding box center [647, 141] width 15 height 29
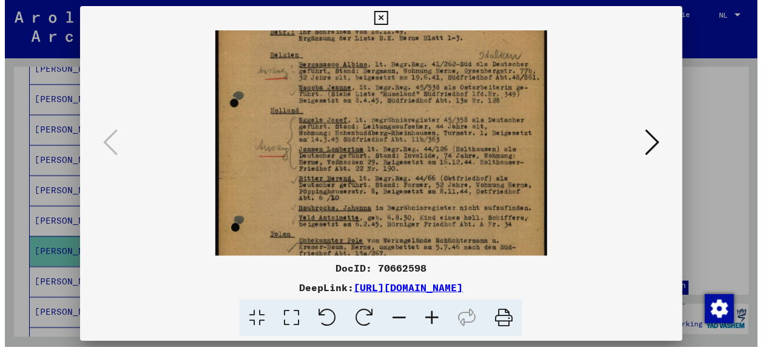
scroll to position [0, 0]
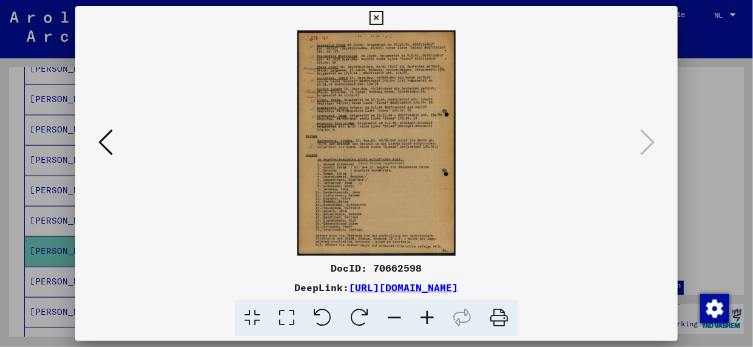
click at [427, 315] on icon at bounding box center [427, 317] width 33 height 37
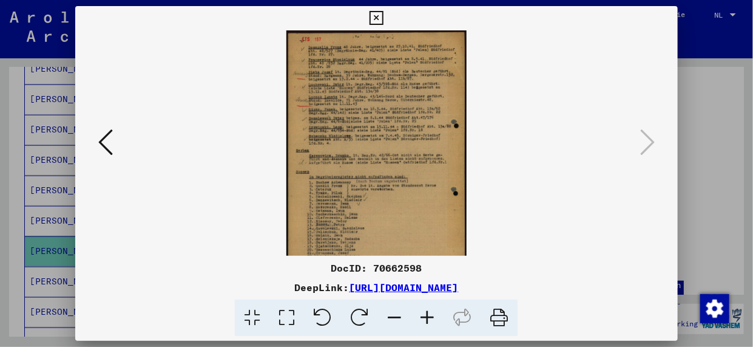
click at [427, 315] on icon at bounding box center [427, 317] width 33 height 37
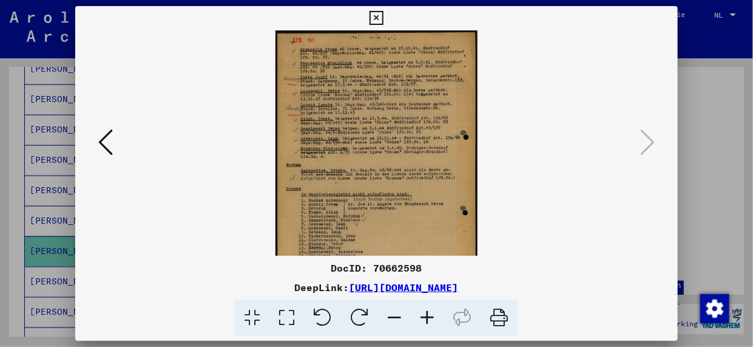
click at [427, 315] on icon at bounding box center [427, 317] width 33 height 37
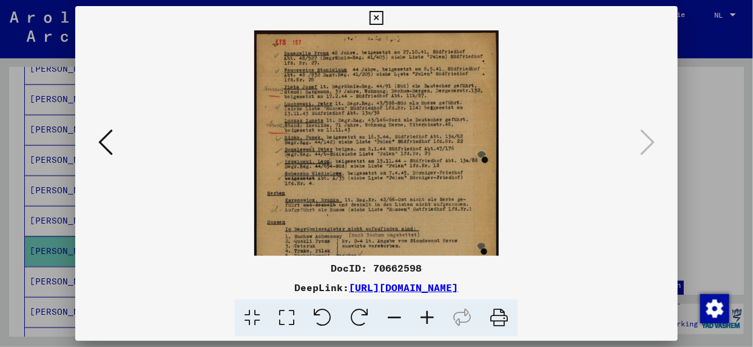
click at [427, 315] on icon at bounding box center [427, 317] width 33 height 37
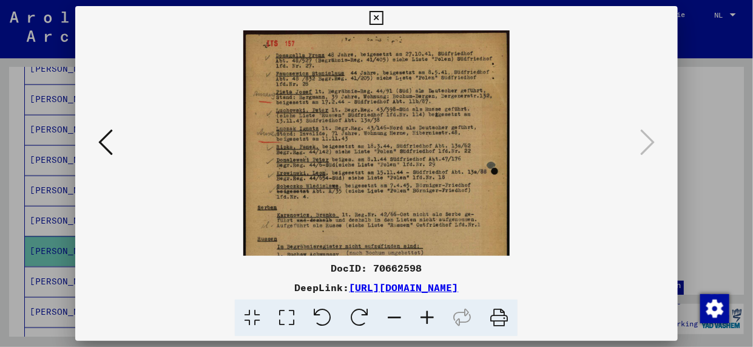
click at [427, 315] on icon at bounding box center [427, 317] width 33 height 37
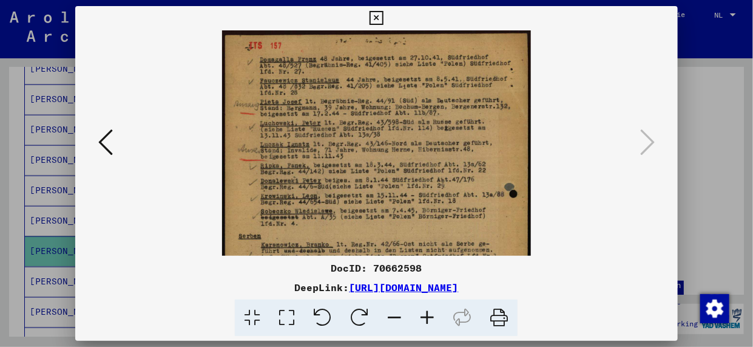
click at [427, 315] on icon at bounding box center [427, 317] width 33 height 37
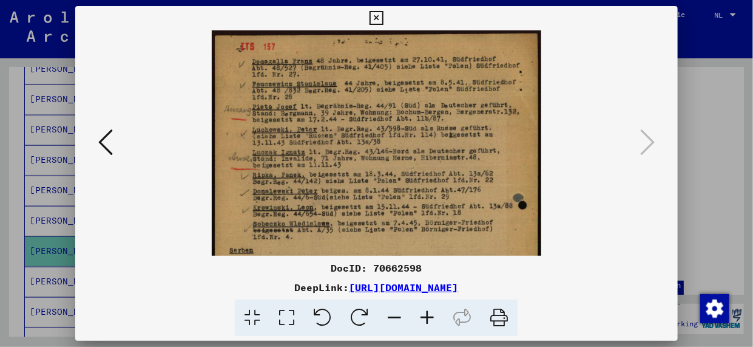
click at [427, 315] on icon at bounding box center [427, 317] width 33 height 37
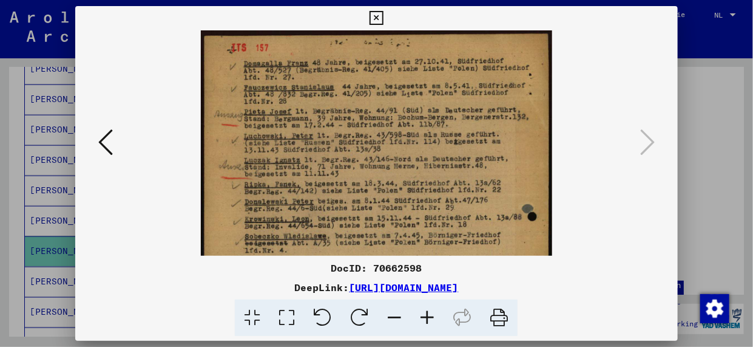
click at [376, 15] on icon at bounding box center [377, 18] width 14 height 15
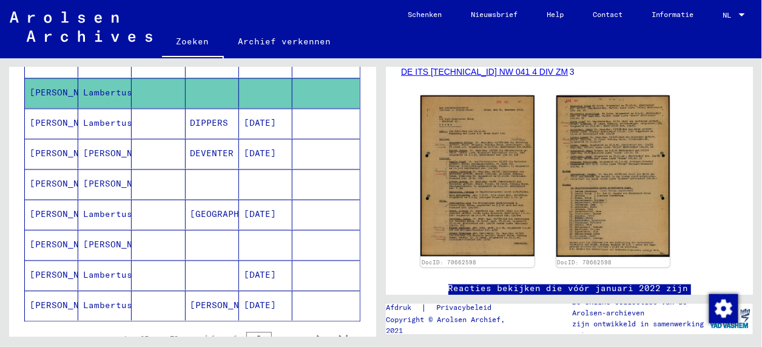
scroll to position [688, 0]
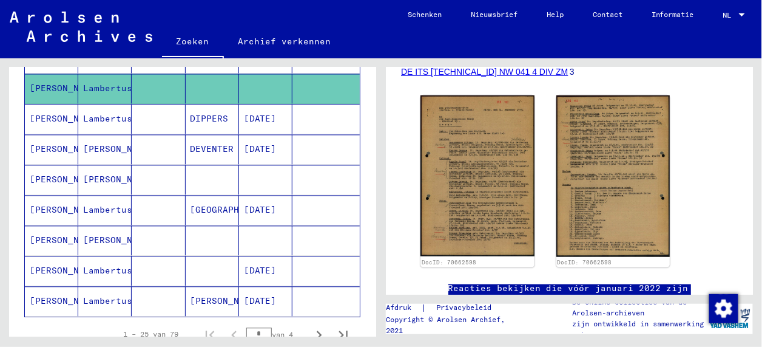
click at [42, 169] on mat-cell "[PERSON_NAME]" at bounding box center [51, 180] width 53 height 30
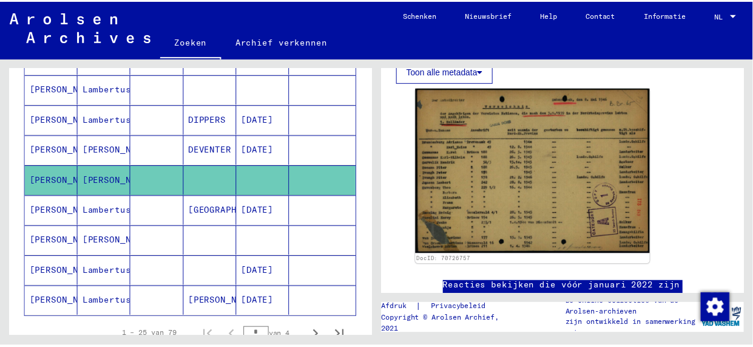
scroll to position [243, 0]
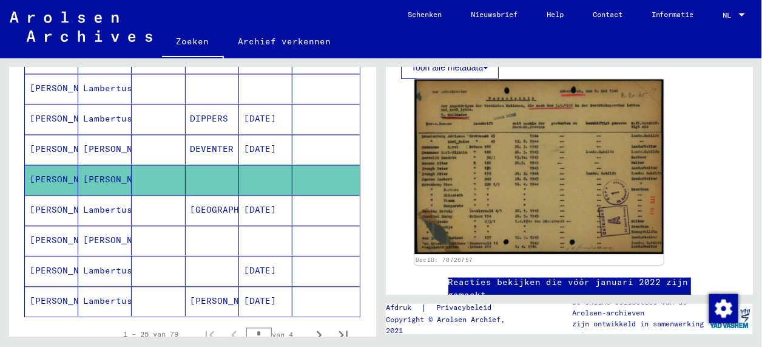
click at [510, 152] on img at bounding box center [539, 167] width 249 height 175
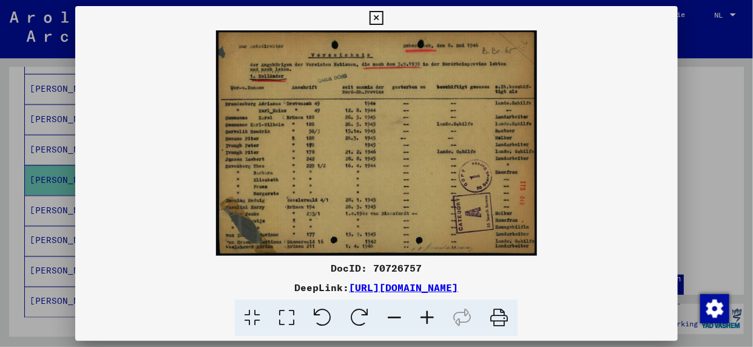
click at [428, 317] on icon at bounding box center [427, 317] width 33 height 37
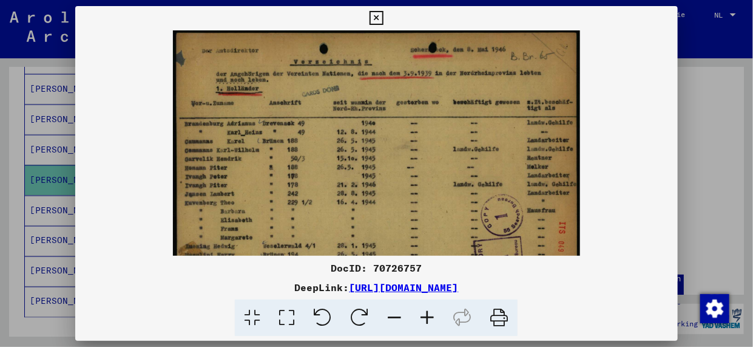
click at [428, 317] on icon at bounding box center [427, 317] width 33 height 37
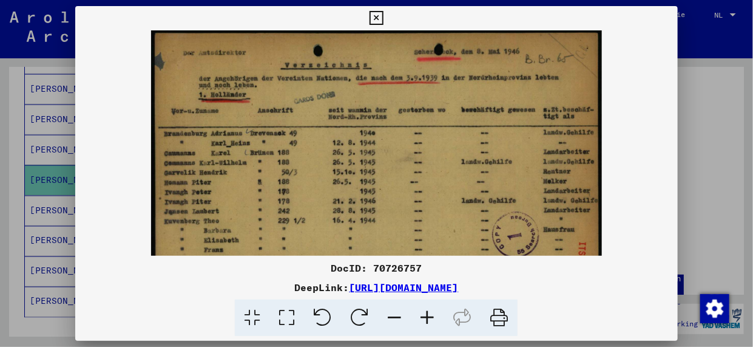
click at [428, 317] on icon at bounding box center [427, 317] width 33 height 37
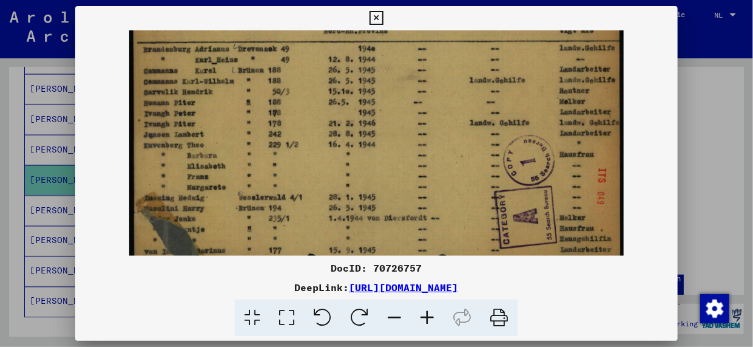
scroll to position [115, 0]
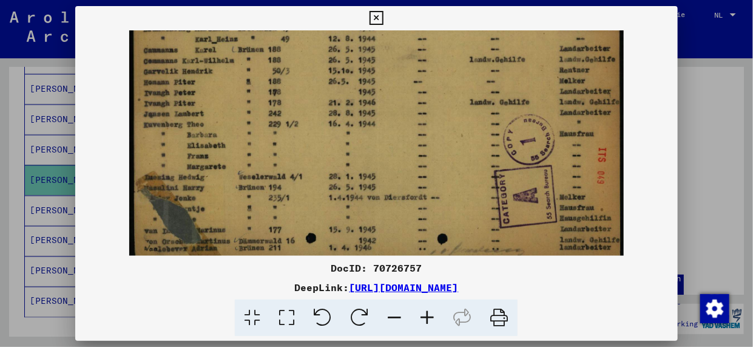
drag, startPoint x: 393, startPoint y: 211, endPoint x: 393, endPoint y: 96, distance: 114.7
click at [393, 96] on img at bounding box center [376, 89] width 494 height 347
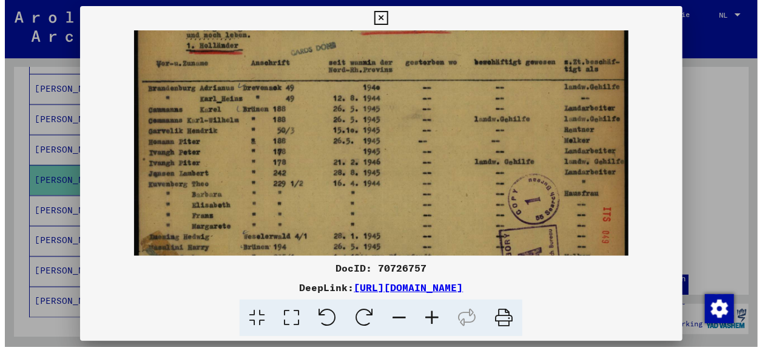
scroll to position [46, 0]
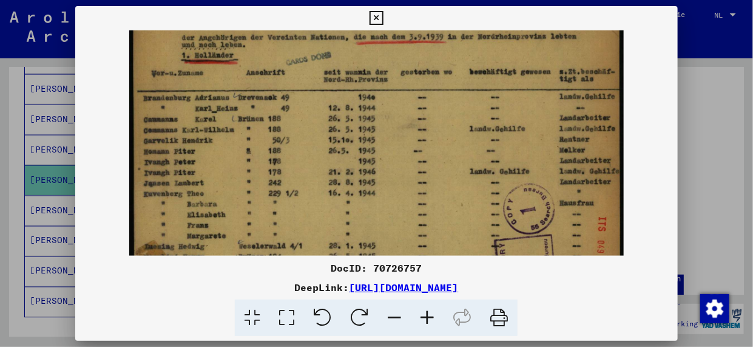
drag, startPoint x: 356, startPoint y: 112, endPoint x: 356, endPoint y: 177, distance: 65.5
click at [356, 177] on img at bounding box center [376, 158] width 494 height 347
click at [377, 21] on icon at bounding box center [377, 18] width 14 height 15
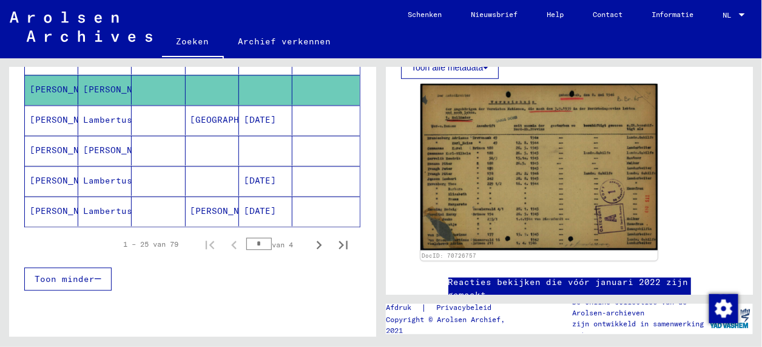
scroll to position [809, 0]
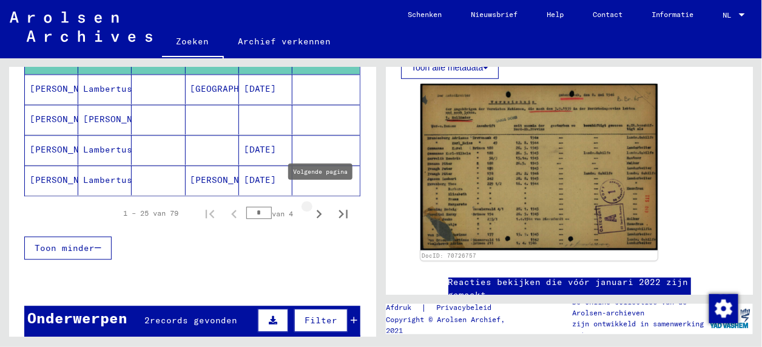
click at [311, 205] on icon "Volgende pagina" at bounding box center [319, 213] width 17 height 17
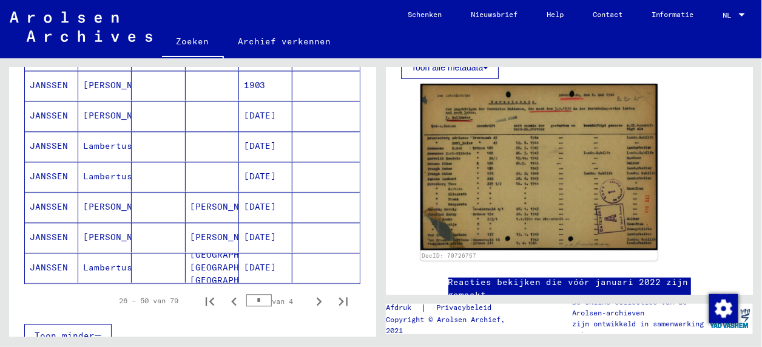
scroll to position [768, 0]
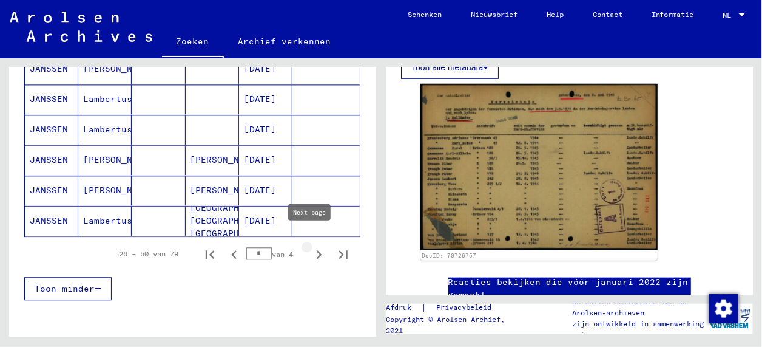
click at [311, 246] on icon "Volgende pagina" at bounding box center [319, 254] width 17 height 17
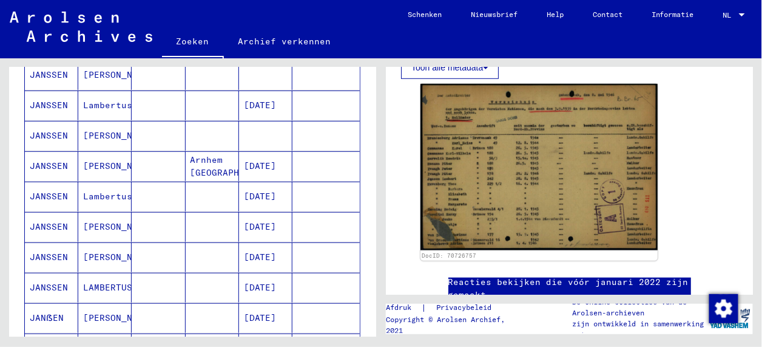
scroll to position [161, 0]
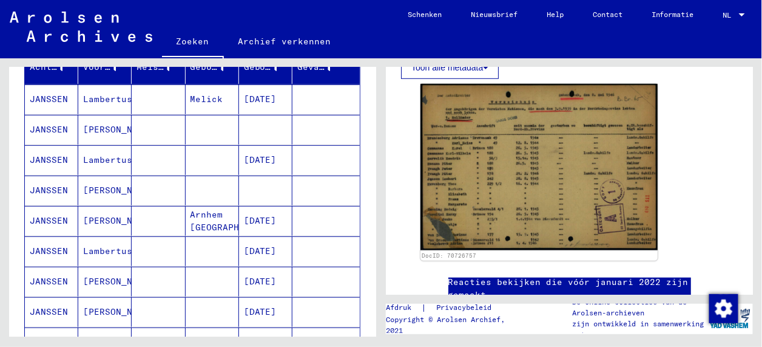
click at [36, 308] on icon at bounding box center [50, 298] width 30 height 49
click at [59, 304] on icon at bounding box center [50, 298] width 30 height 49
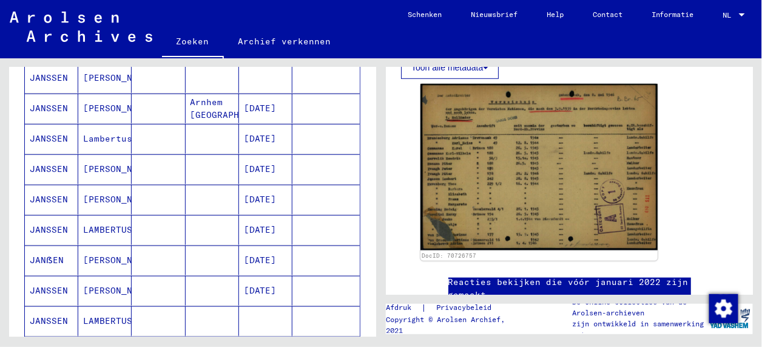
scroll to position [283, 0]
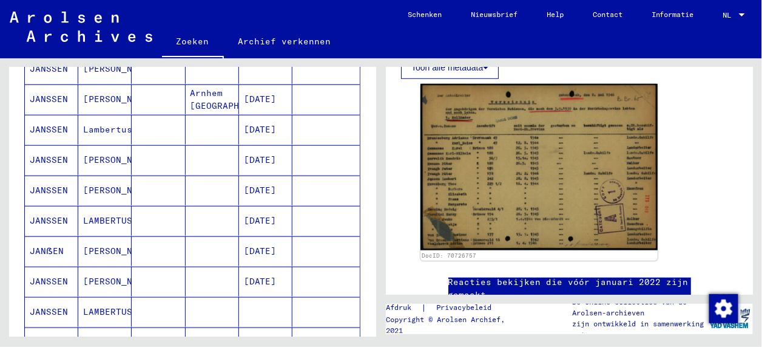
click at [47, 191] on mat-cell "JANSSEN" at bounding box center [51, 190] width 53 height 30
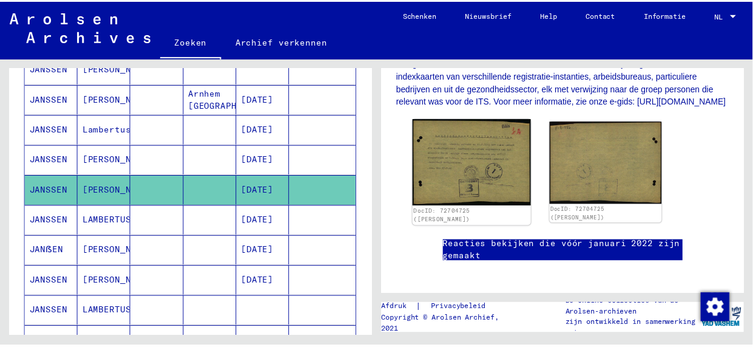
scroll to position [283, 0]
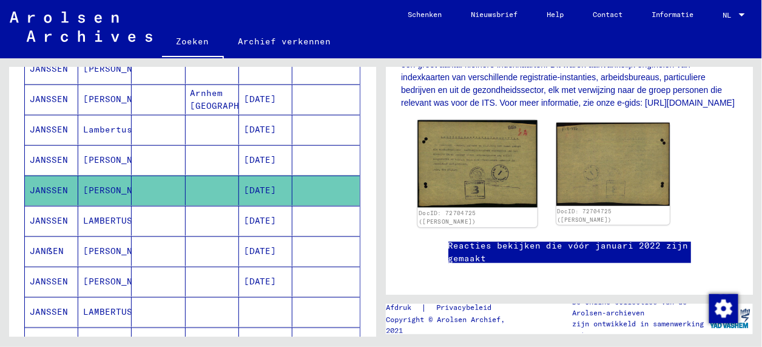
click at [475, 178] on img at bounding box center [478, 163] width 120 height 87
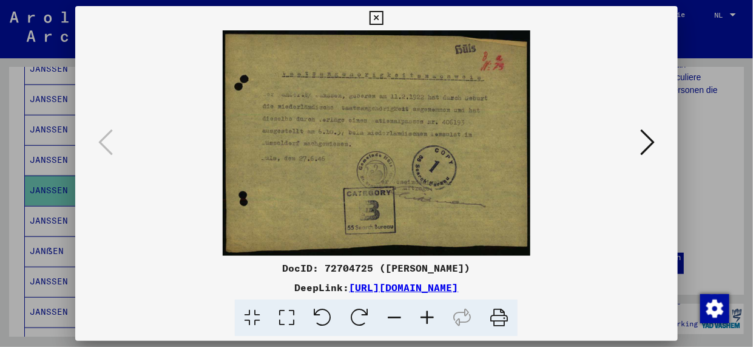
click at [425, 321] on icon at bounding box center [427, 317] width 33 height 37
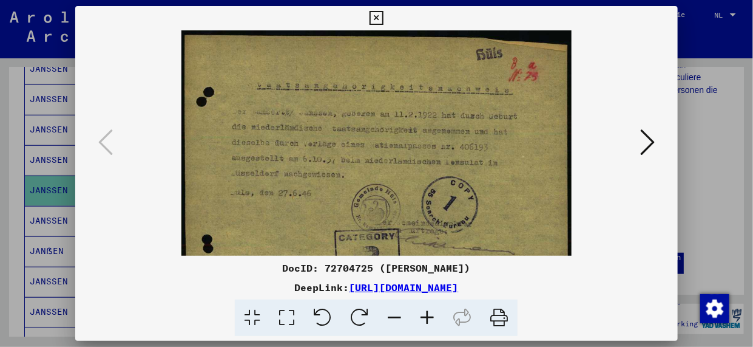
click at [425, 321] on icon at bounding box center [427, 317] width 33 height 37
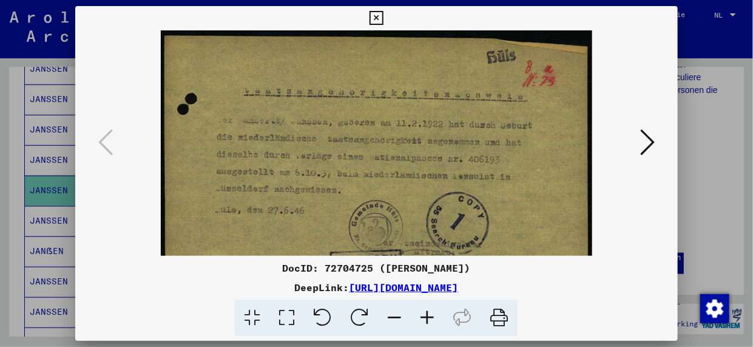
click at [425, 321] on icon at bounding box center [427, 317] width 33 height 37
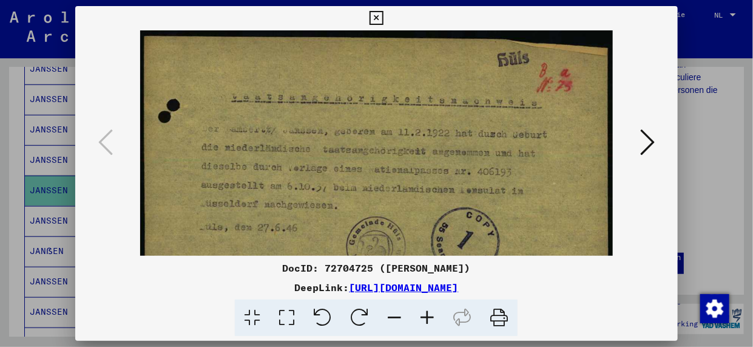
click at [425, 321] on icon at bounding box center [427, 317] width 33 height 37
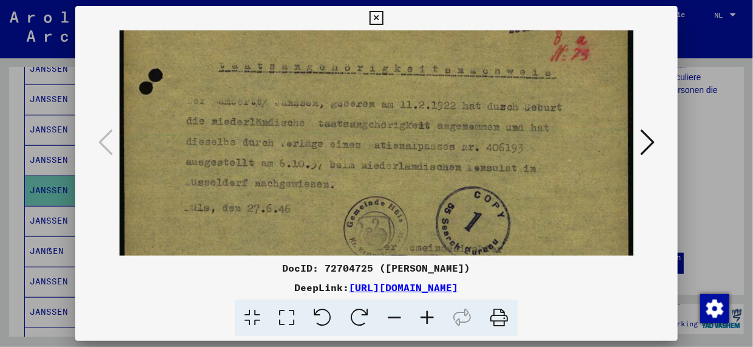
scroll to position [41, 0]
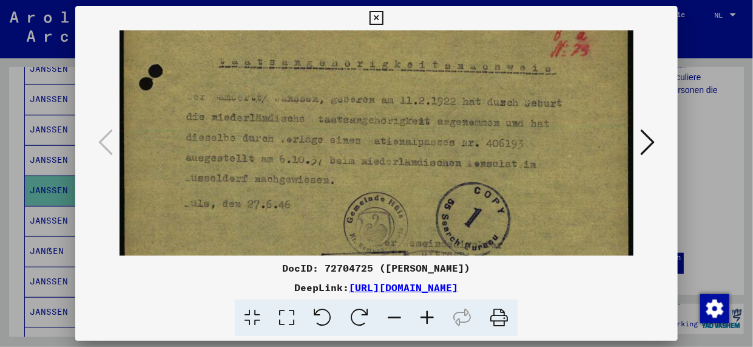
drag, startPoint x: 411, startPoint y: 215, endPoint x: 409, endPoint y: 184, distance: 31.7
click at [409, 184] on img at bounding box center [377, 178] width 515 height 377
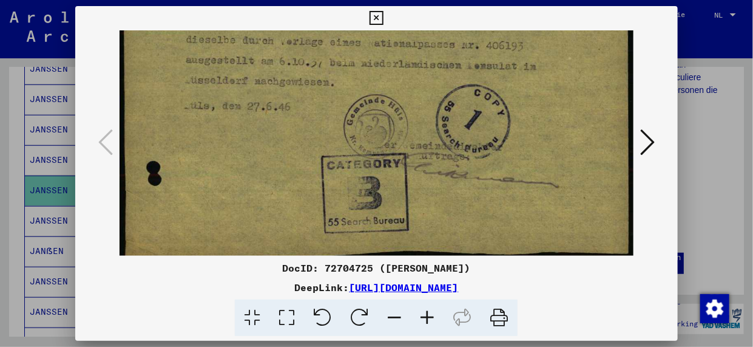
scroll to position [140, 0]
drag, startPoint x: 410, startPoint y: 229, endPoint x: 407, endPoint y: 132, distance: 97.2
click at [407, 132] on img at bounding box center [377, 79] width 515 height 377
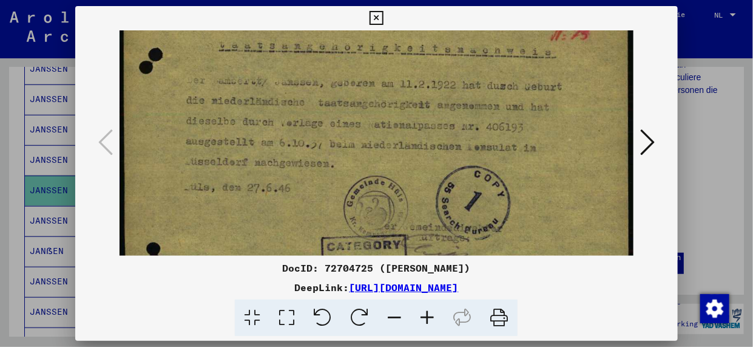
scroll to position [42, 0]
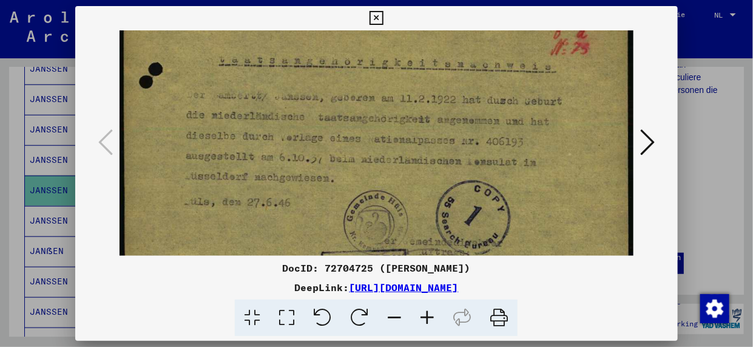
drag, startPoint x: 402, startPoint y: 89, endPoint x: 402, endPoint y: 186, distance: 96.5
click at [402, 186] on img at bounding box center [377, 176] width 515 height 377
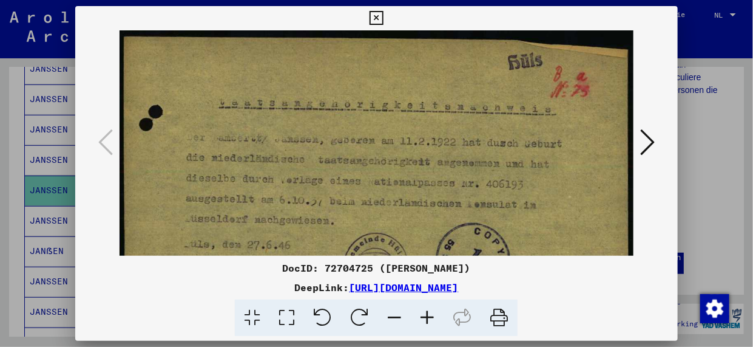
drag, startPoint x: 372, startPoint y: 131, endPoint x: 379, endPoint y: 236, distance: 105.2
click at [379, 236] on img at bounding box center [377, 218] width 515 height 377
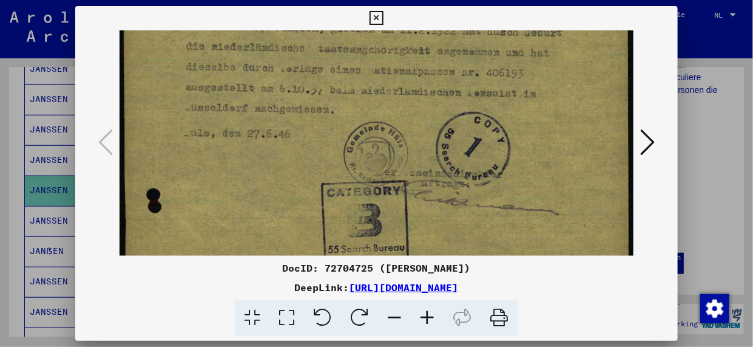
scroll to position [117, 0]
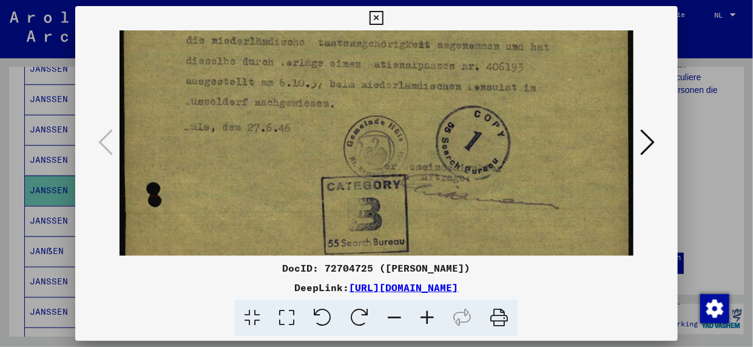
drag, startPoint x: 390, startPoint y: 209, endPoint x: 388, endPoint y: 94, distance: 114.7
click at [388, 94] on img at bounding box center [377, 101] width 515 height 377
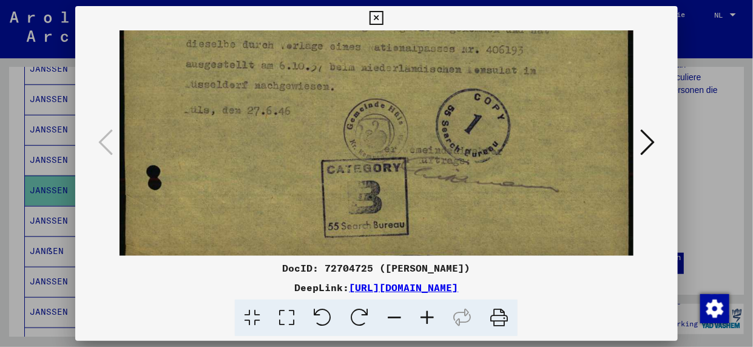
scroll to position [152, 0]
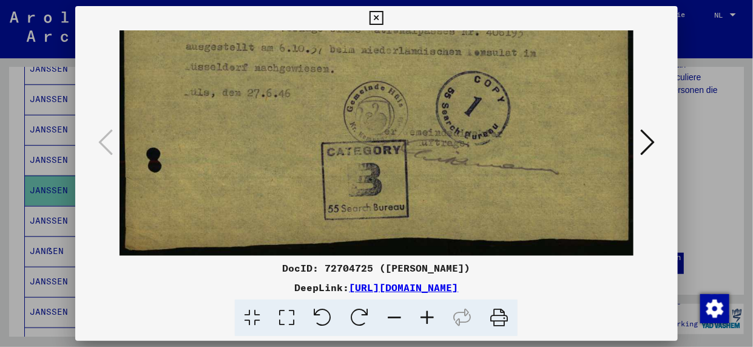
drag, startPoint x: 392, startPoint y: 191, endPoint x: 392, endPoint y: 121, distance: 69.2
click at [392, 121] on img at bounding box center [377, 67] width 515 height 377
click at [648, 136] on icon at bounding box center [647, 141] width 15 height 29
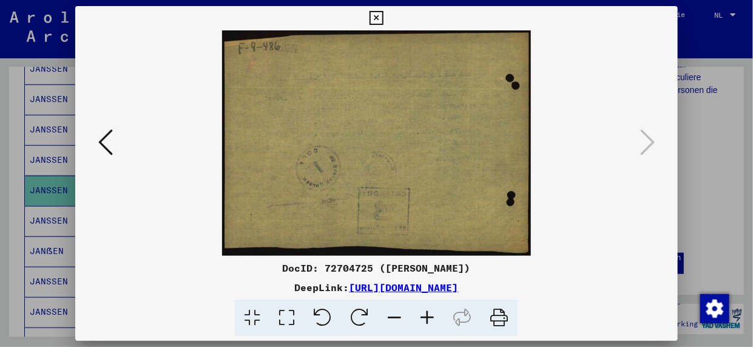
click at [98, 147] on icon at bounding box center [105, 141] width 15 height 29
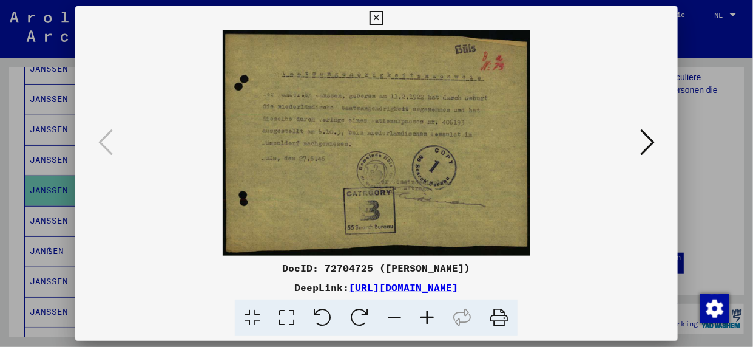
click at [427, 315] on icon at bounding box center [427, 317] width 33 height 37
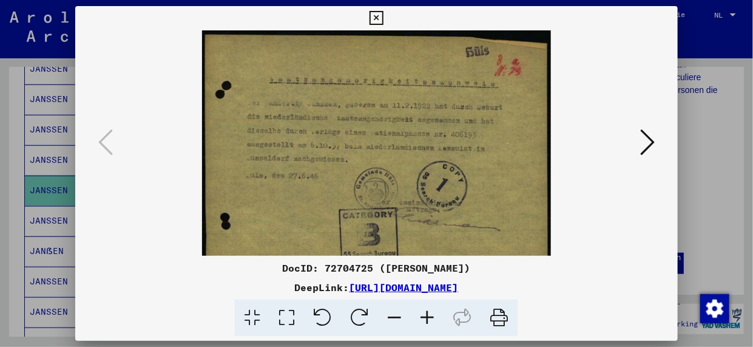
click at [427, 315] on icon at bounding box center [427, 317] width 33 height 37
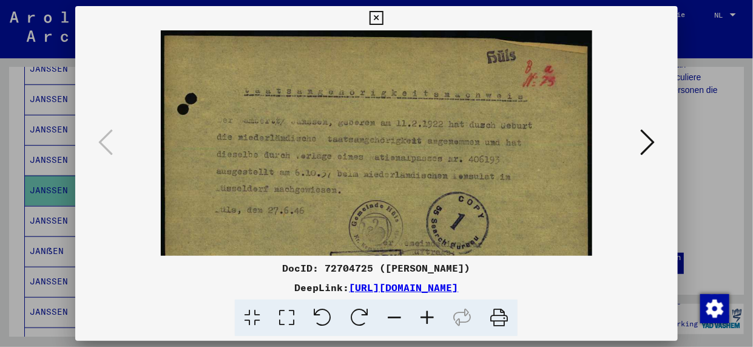
click at [427, 315] on icon at bounding box center [427, 317] width 33 height 37
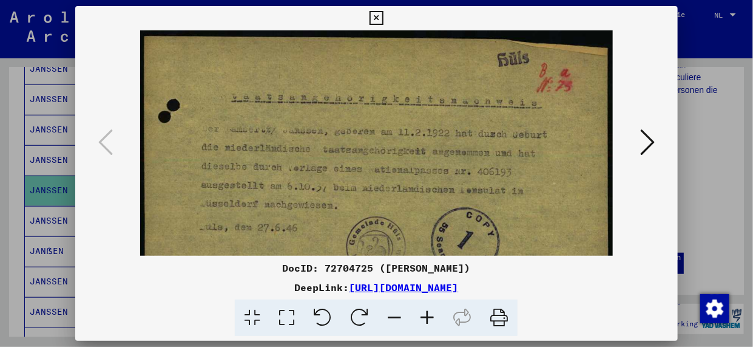
click at [427, 314] on icon at bounding box center [427, 317] width 33 height 37
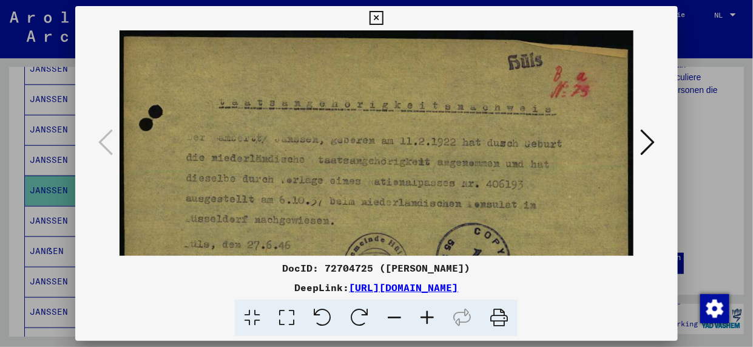
click at [427, 314] on icon at bounding box center [427, 317] width 33 height 37
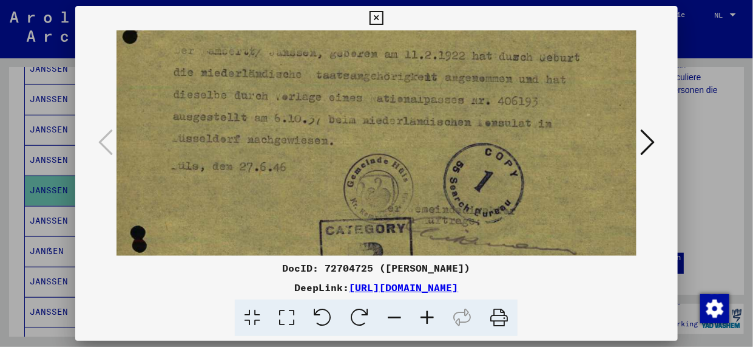
scroll to position [104, 15]
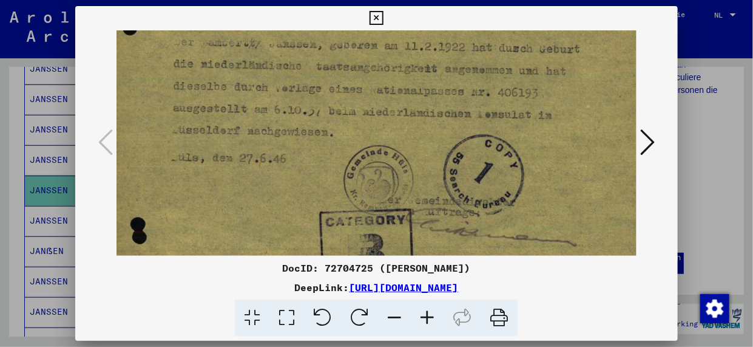
drag, startPoint x: 485, startPoint y: 184, endPoint x: 472, endPoint y: 81, distance: 103.4
click at [472, 81] on img at bounding box center [379, 130] width 556 height 407
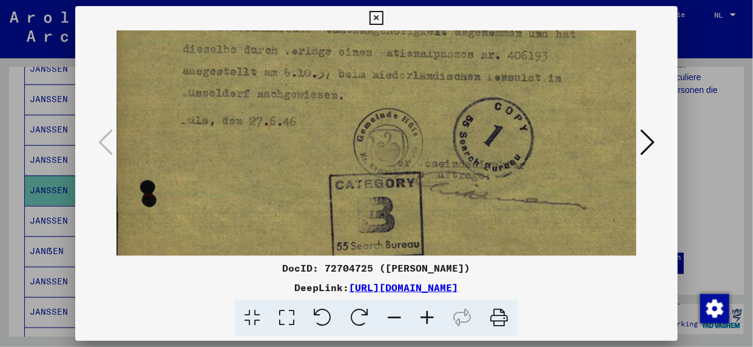
scroll to position [151, 5]
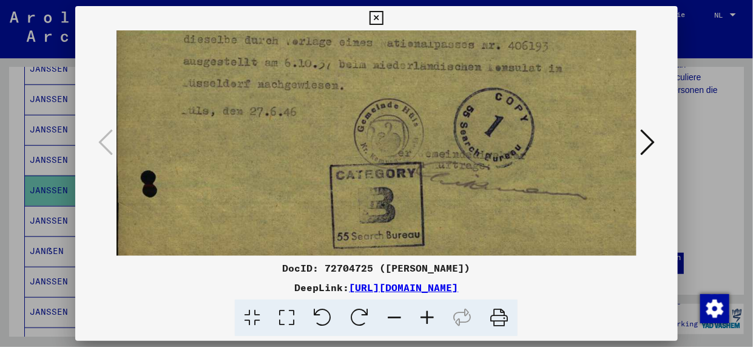
drag, startPoint x: 421, startPoint y: 175, endPoint x: 428, endPoint y: 135, distance: 41.2
click at [428, 135] on img at bounding box center [390, 83] width 556 height 407
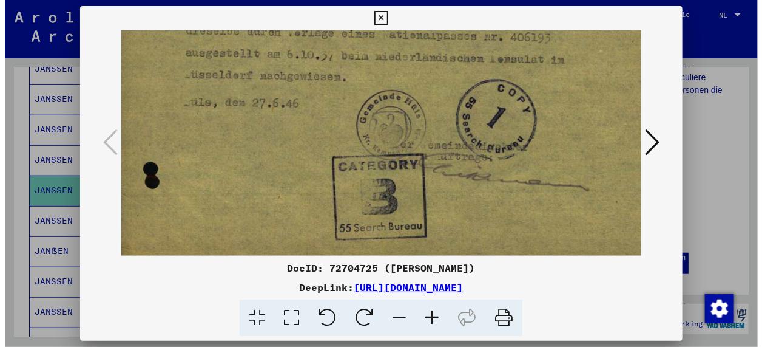
scroll to position [164, 9]
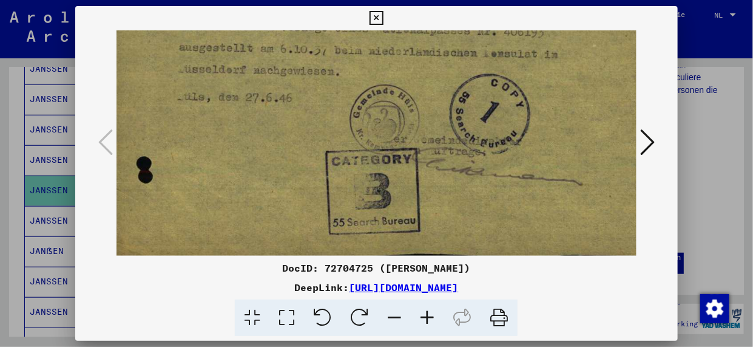
drag, startPoint x: 443, startPoint y: 192, endPoint x: 440, endPoint y: 178, distance: 14.3
click at [440, 178] on img at bounding box center [385, 69] width 556 height 407
click at [377, 13] on icon at bounding box center [377, 18] width 14 height 15
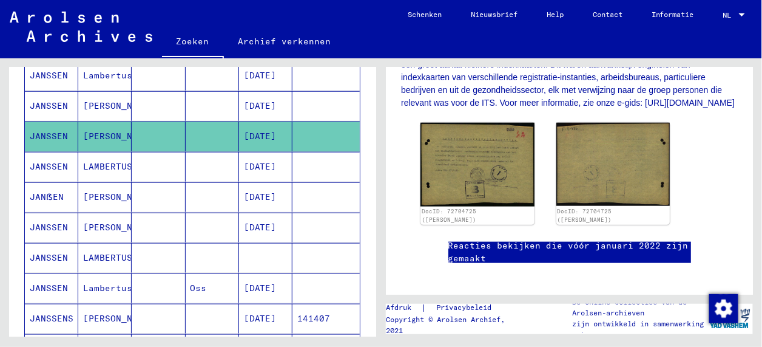
scroll to position [364, 0]
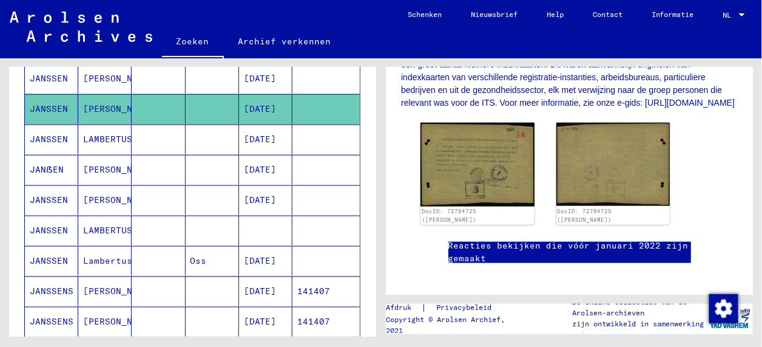
click at [52, 226] on mat-cell "JANSSEN" at bounding box center [51, 230] width 53 height 30
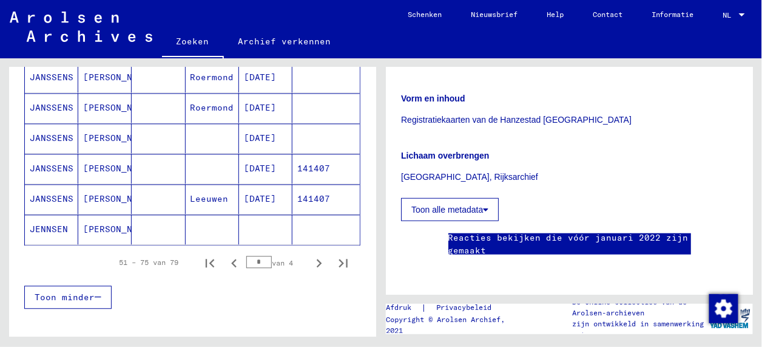
scroll to position [809, 0]
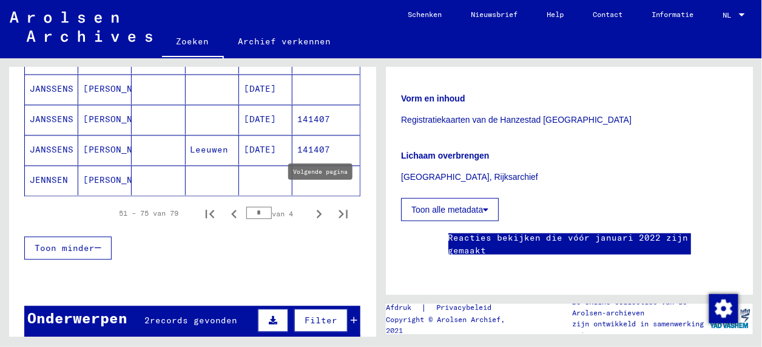
click at [316, 205] on icon "Volgende pagina" at bounding box center [319, 213] width 17 height 17
type input "*"
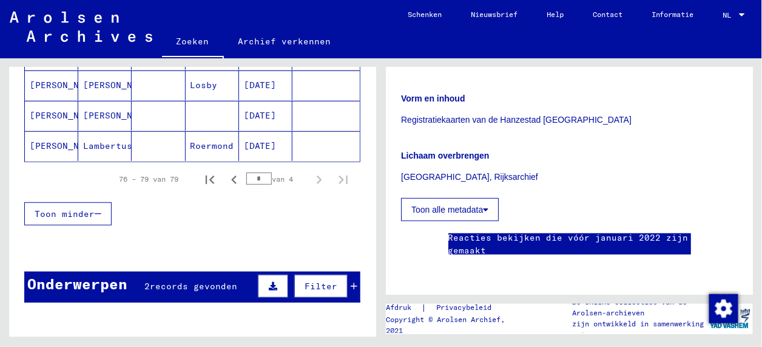
scroll to position [123, 0]
